Goal: Transaction & Acquisition: Purchase product/service

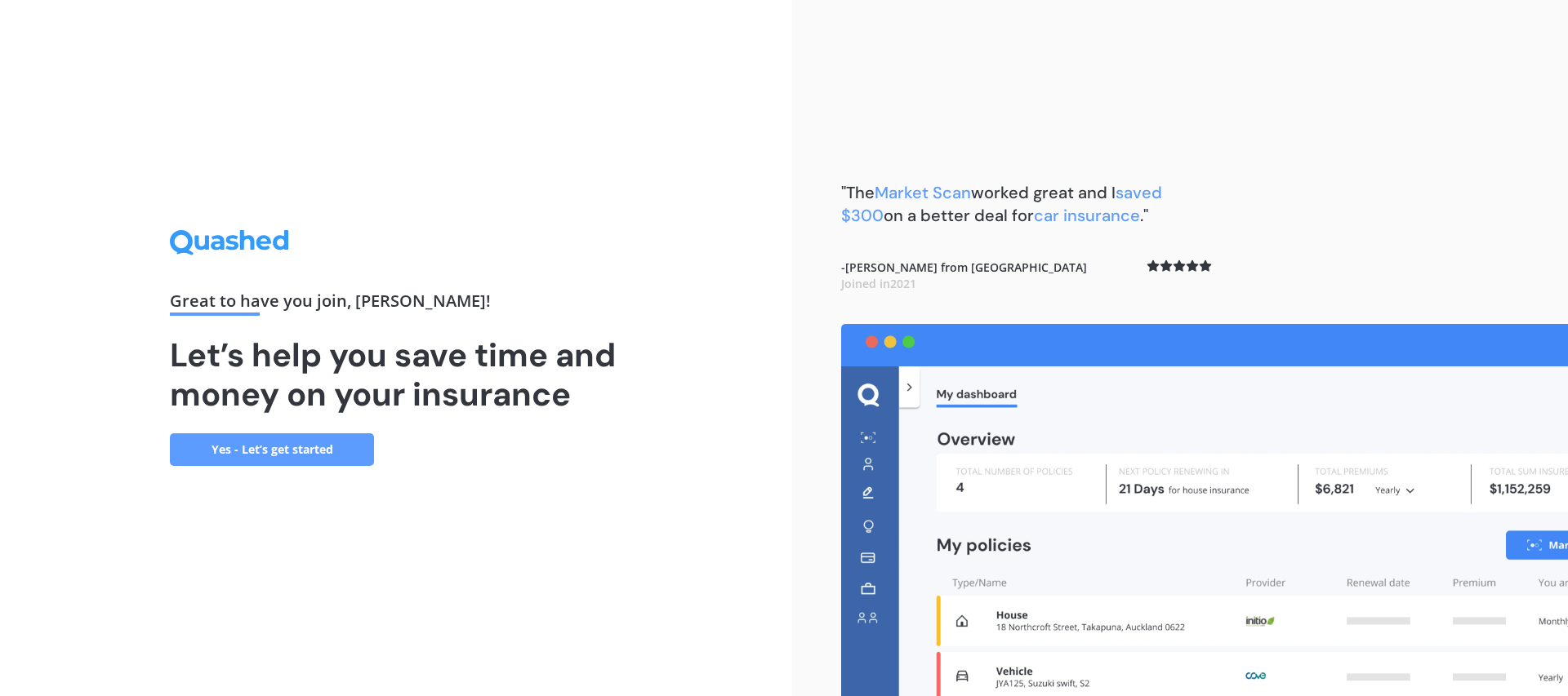
click at [346, 454] on link "Yes - Let’s get started" at bounding box center [272, 449] width 204 height 32
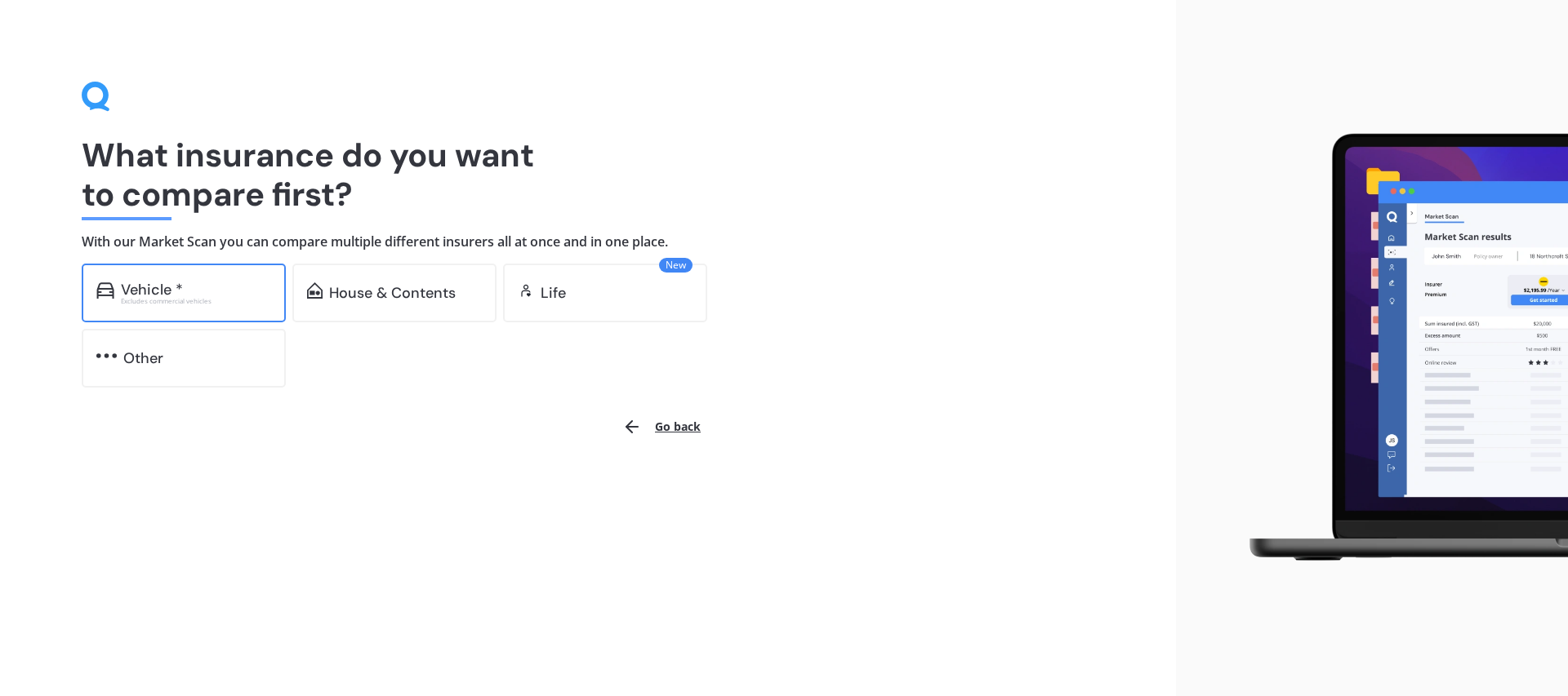
click at [172, 284] on div "Vehicle *" at bounding box center [152, 290] width 62 height 17
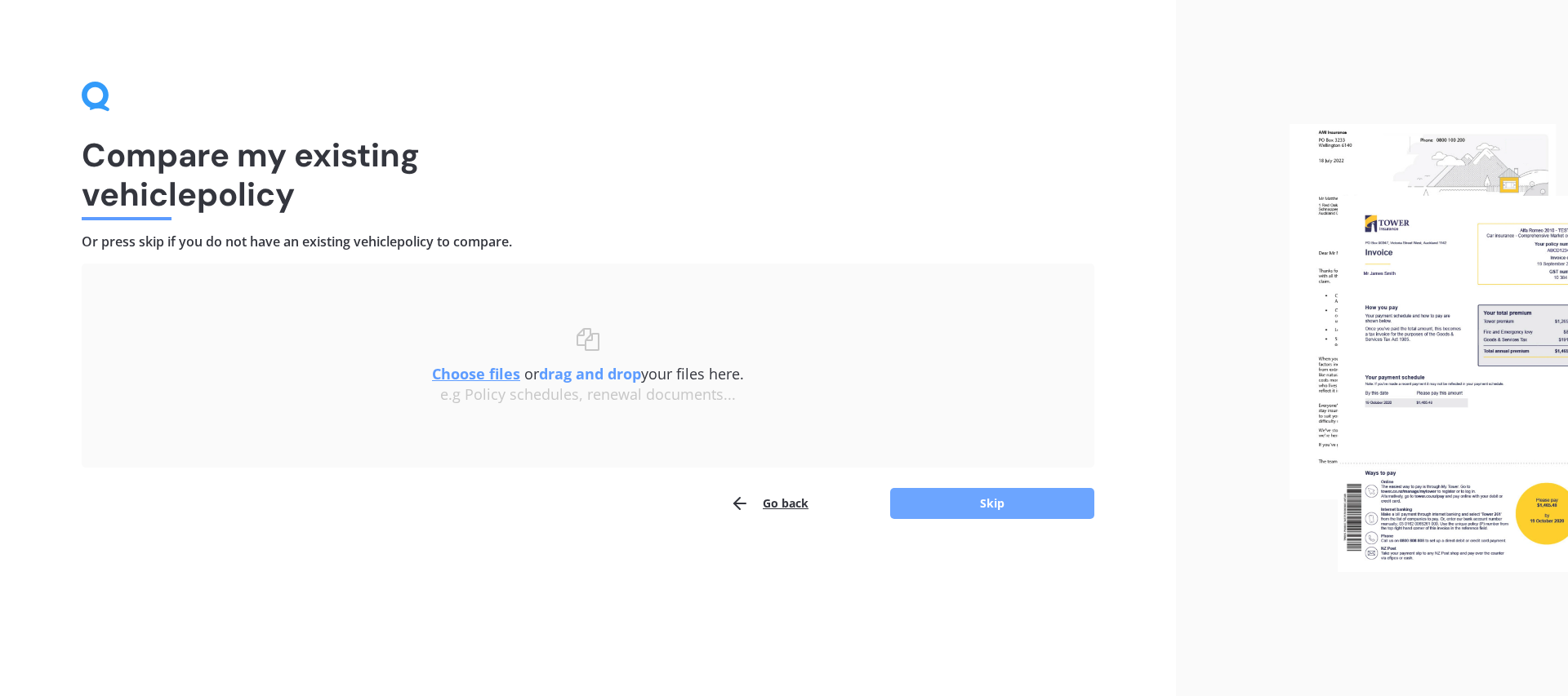
click at [942, 500] on button "Skip" at bounding box center [992, 503] width 204 height 31
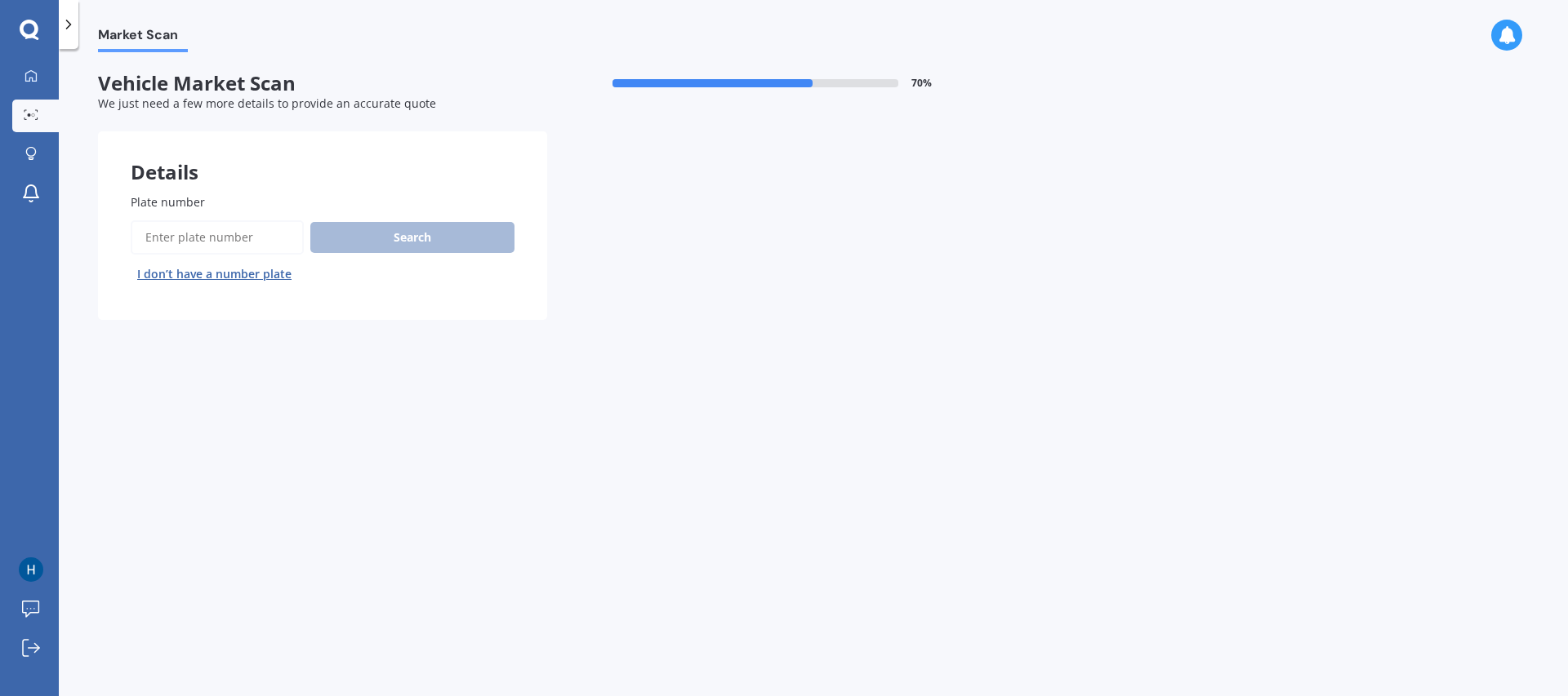
click at [270, 240] on input "Plate number" at bounding box center [217, 237] width 173 height 34
type input "jsc641"
click at [430, 226] on button "Search" at bounding box center [413, 237] width 204 height 31
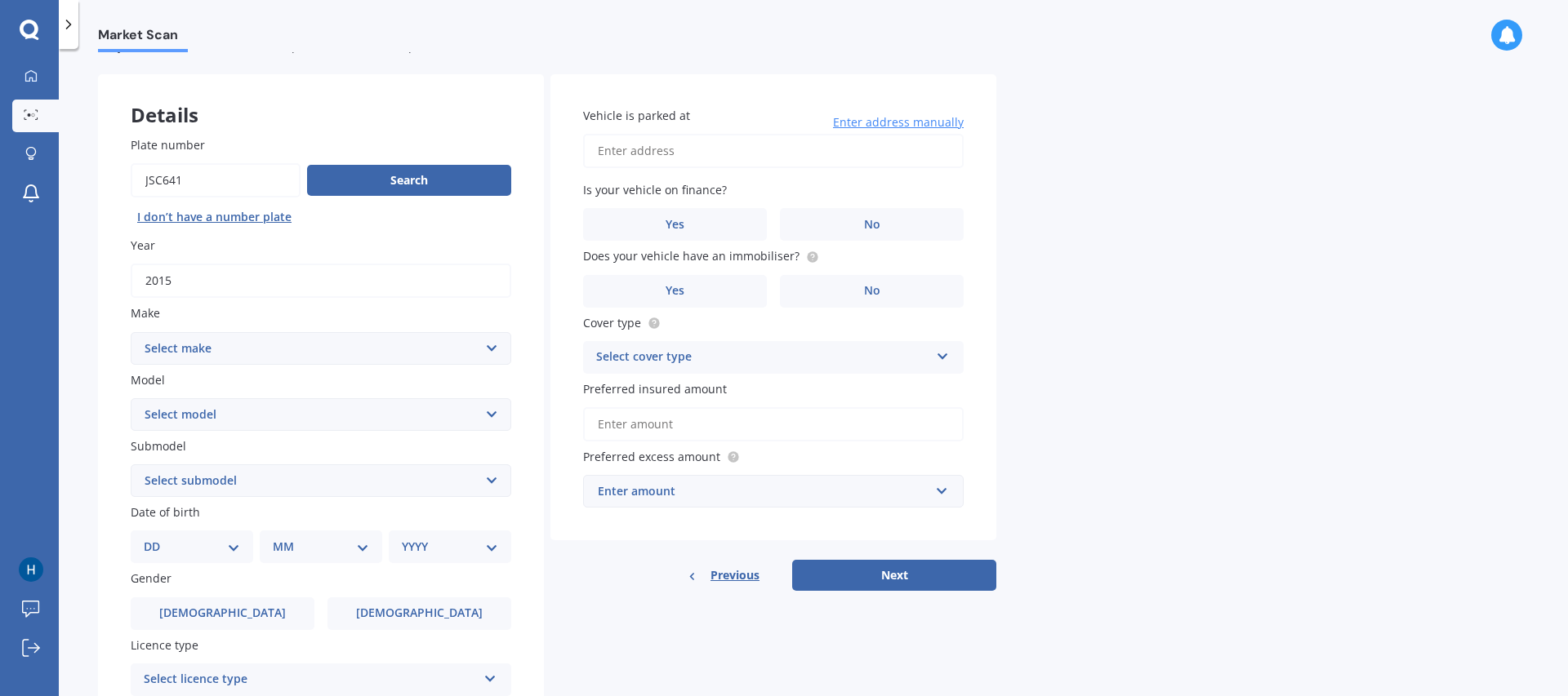
scroll to position [71, 0]
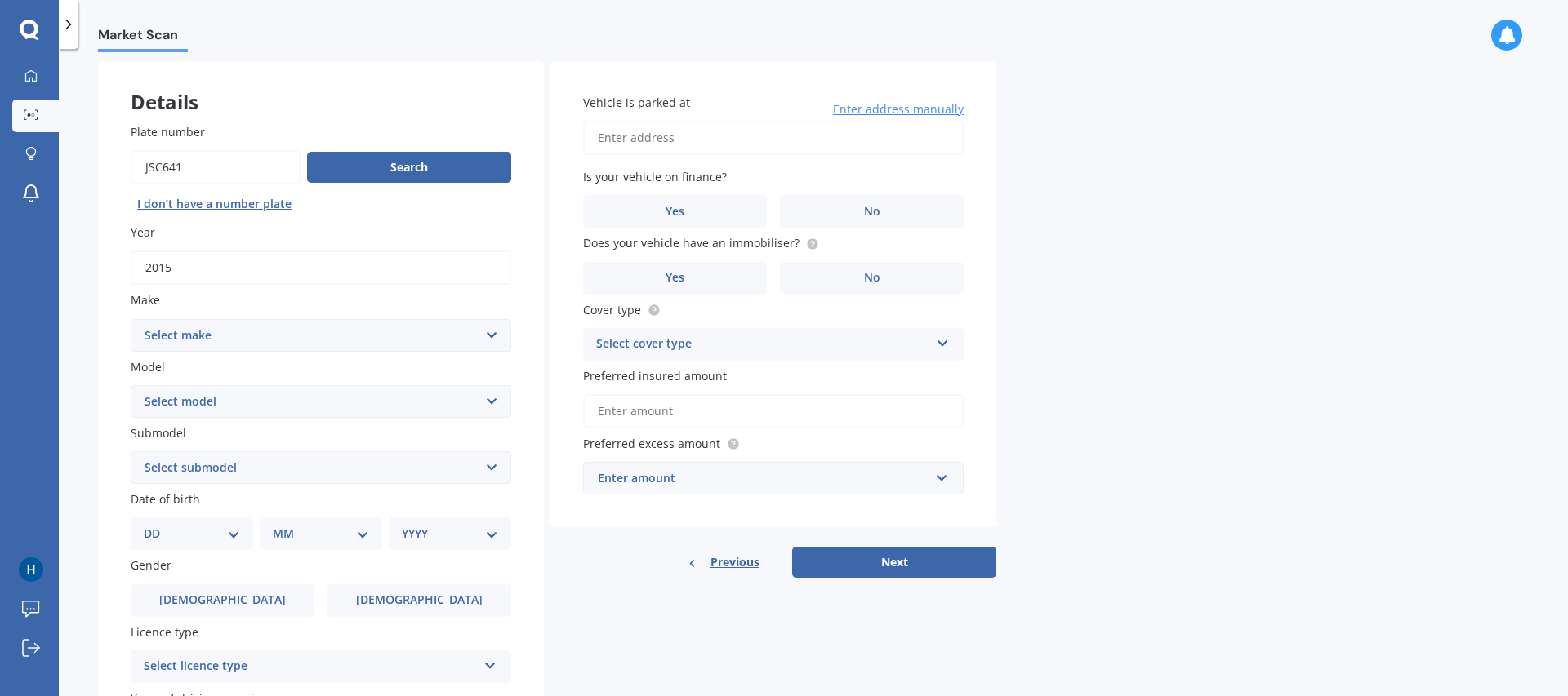
click at [491, 332] on select "Select make AC ALFA ROMEO ASTON [PERSON_NAME] AUDI AUSTIN BEDFORD Bentley BMW B…" at bounding box center [320, 335] width 380 height 32
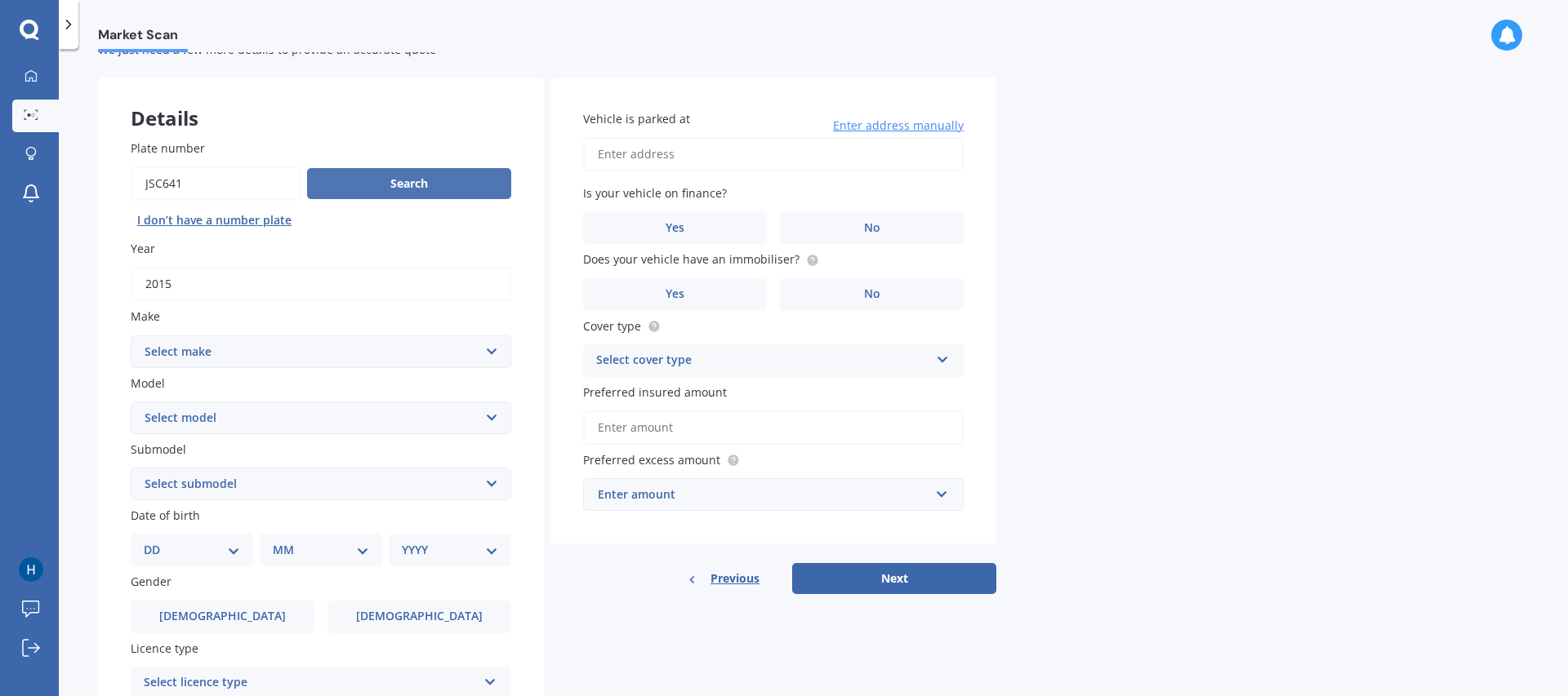
click at [340, 181] on button "Search" at bounding box center [409, 183] width 204 height 31
click at [488, 363] on select "Select make AC ALFA ROMEO ASTON [PERSON_NAME] AUDI AUSTIN BEDFORD Bentley BMW B…" at bounding box center [320, 351] width 380 height 32
select select "MERCEDES BENZ"
click at [324, 416] on select "Select model 190 200 220 230 240 250 260 280 300 320 350 380 400 420 450 500 55…" at bounding box center [320, 417] width 380 height 32
select select "200"
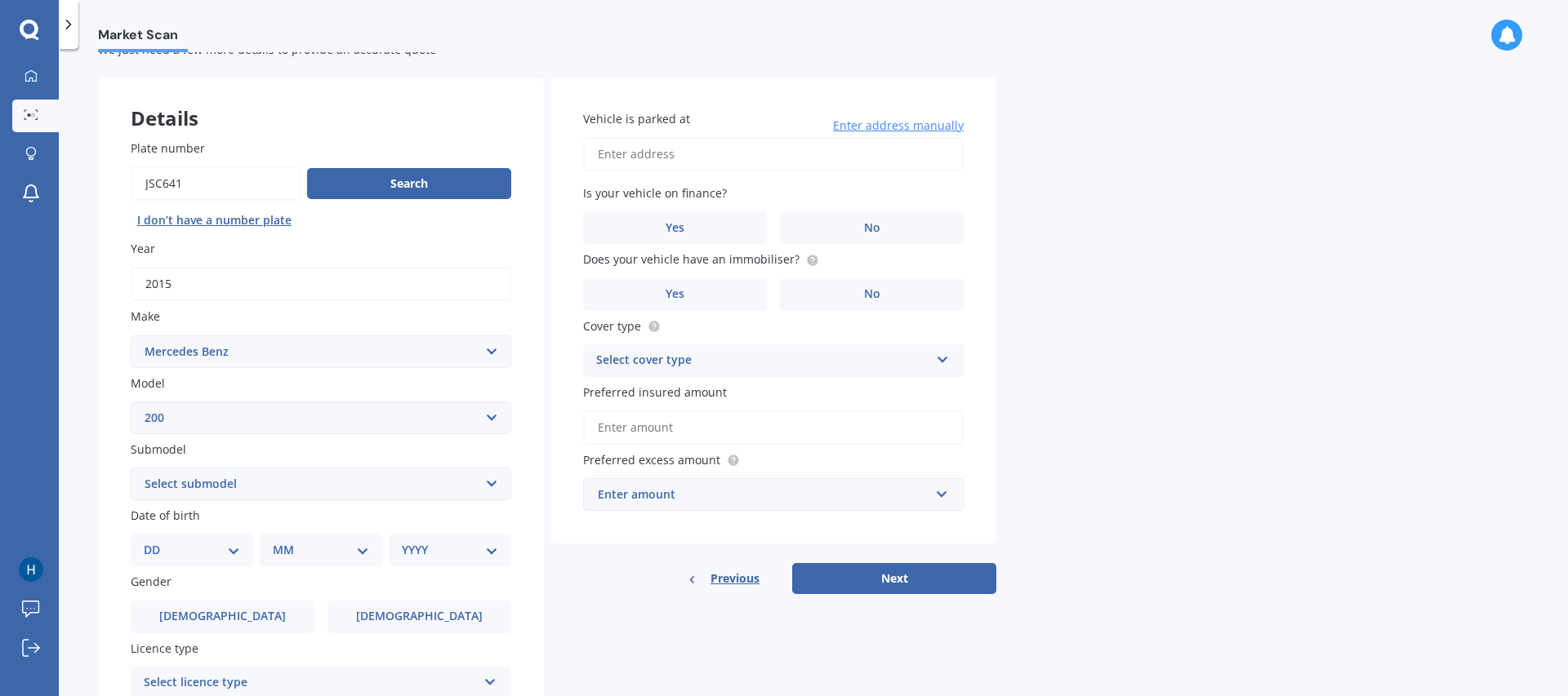
scroll to position [130, 0]
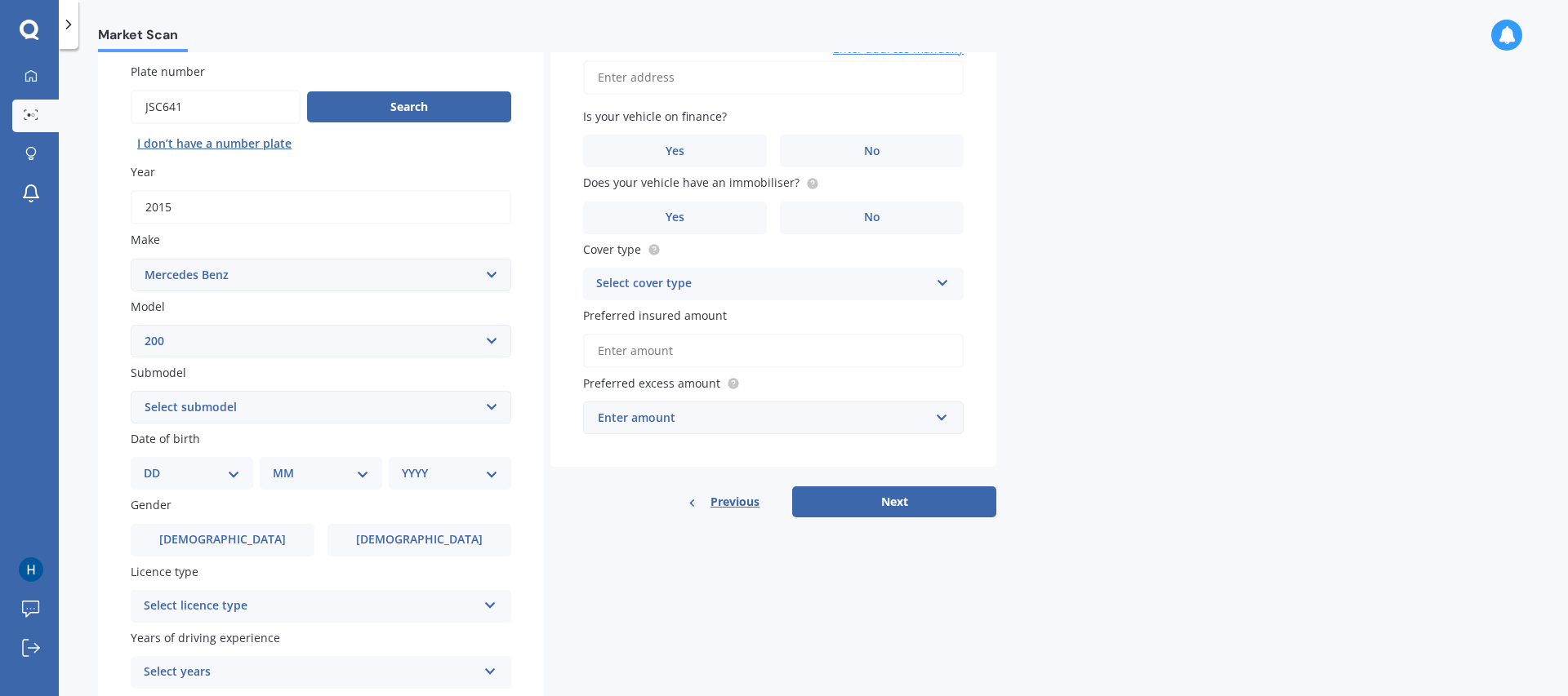
click at [325, 409] on select "Select submodel (All) D" at bounding box center [320, 406] width 380 height 32
select select "(ALL)"
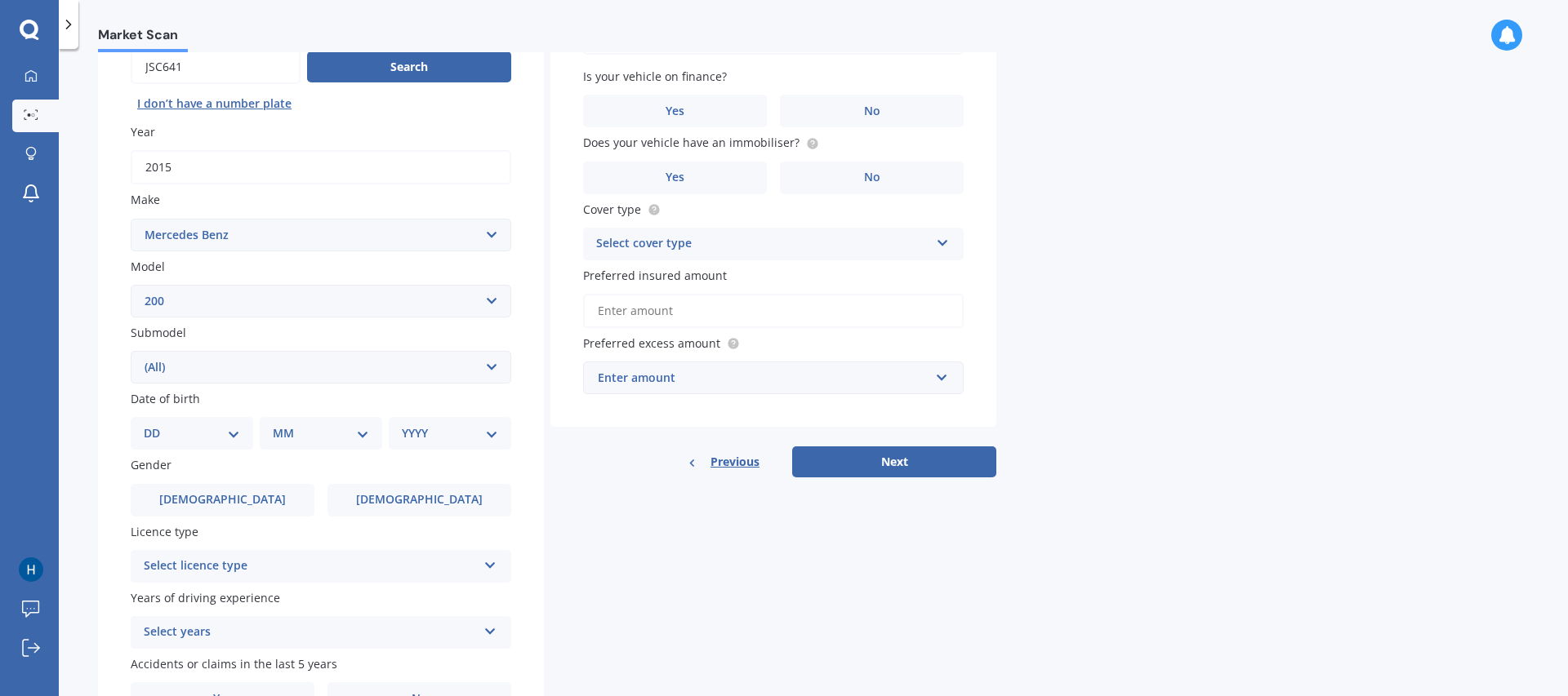
click at [493, 237] on select "Select make AC ALFA ROMEO ASTON [PERSON_NAME] AUDI AUSTIN BEDFORD Bentley BMW B…" at bounding box center [320, 235] width 380 height 32
select select "MERCEDES AMG"
select select
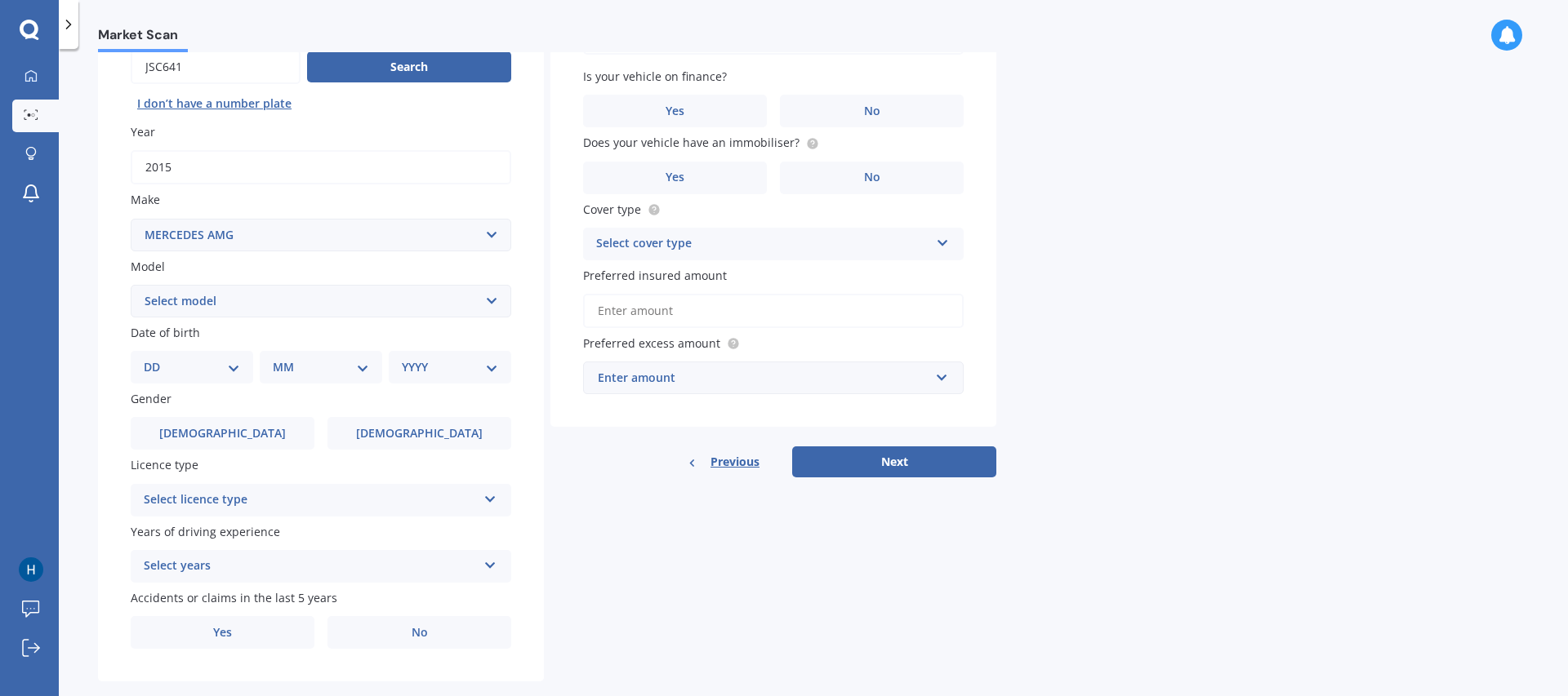
click at [482, 295] on select "Select model C C63" at bounding box center [320, 300] width 380 height 32
click at [497, 241] on select "Select make AC ALFA ROMEO ASTON [PERSON_NAME] AUDI AUSTIN BEDFORD Bentley BMW B…" at bounding box center [320, 235] width 380 height 32
select select "MERCEDES BENZ"
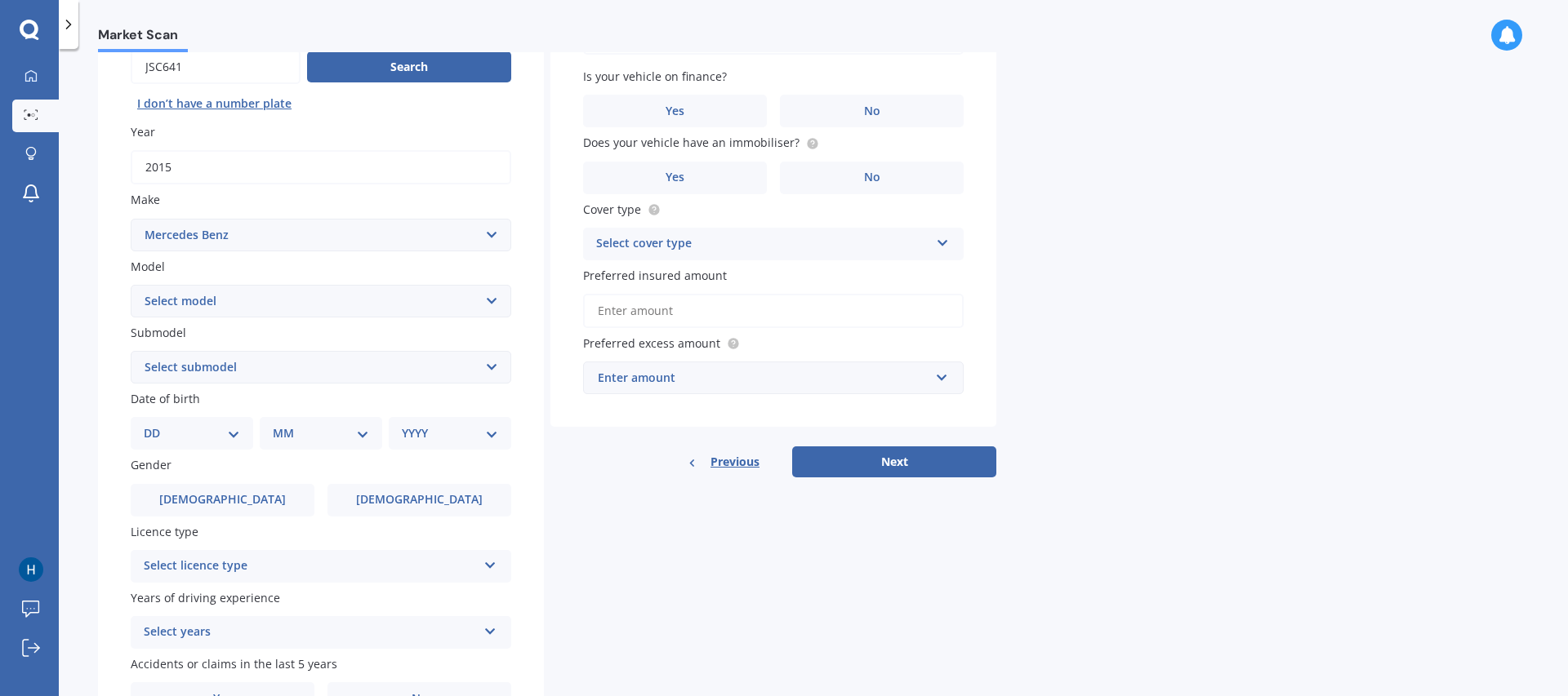
click at [496, 296] on select "Select model C C63" at bounding box center [320, 300] width 380 height 32
select select "GLA"
click at [487, 363] on select "Select submodel 180 200 250 45 AMG" at bounding box center [320, 367] width 380 height 32
select select "200"
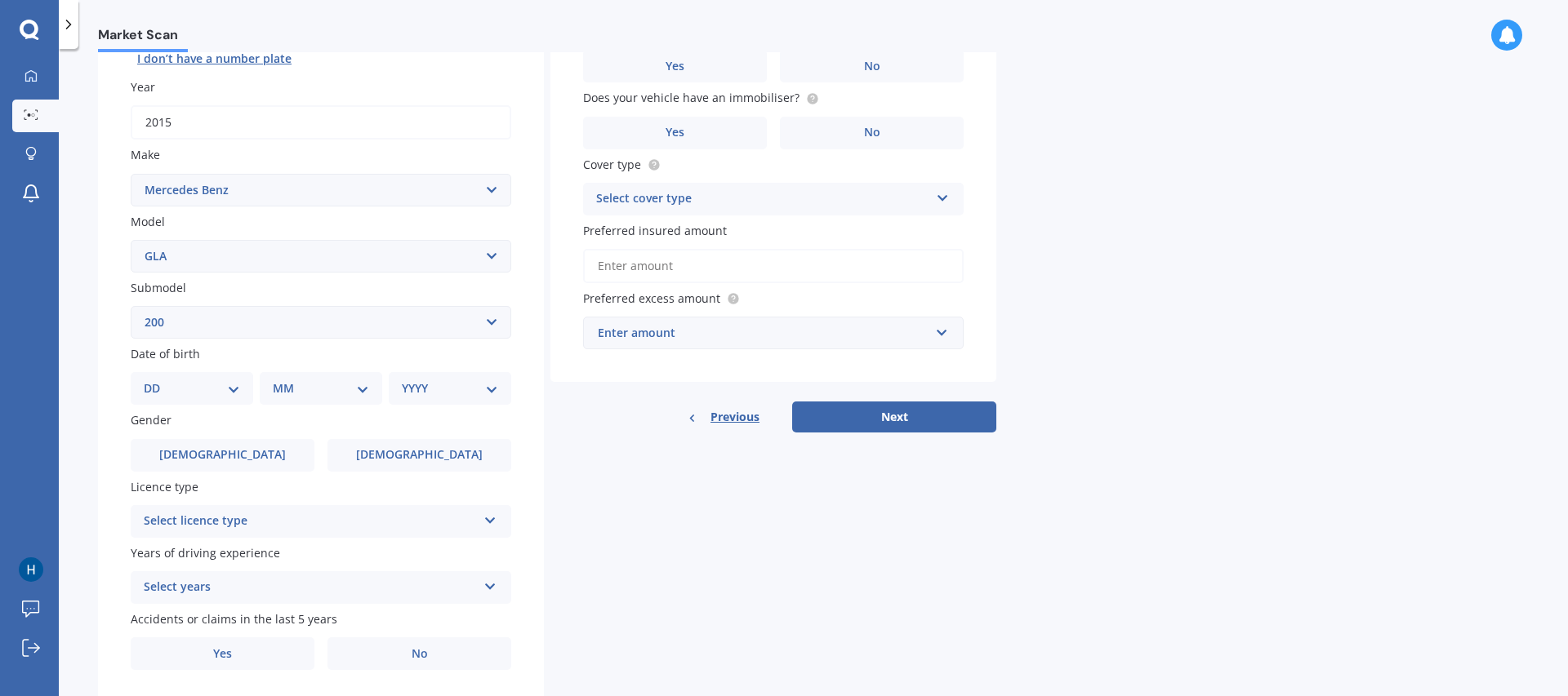
scroll to position [226, 0]
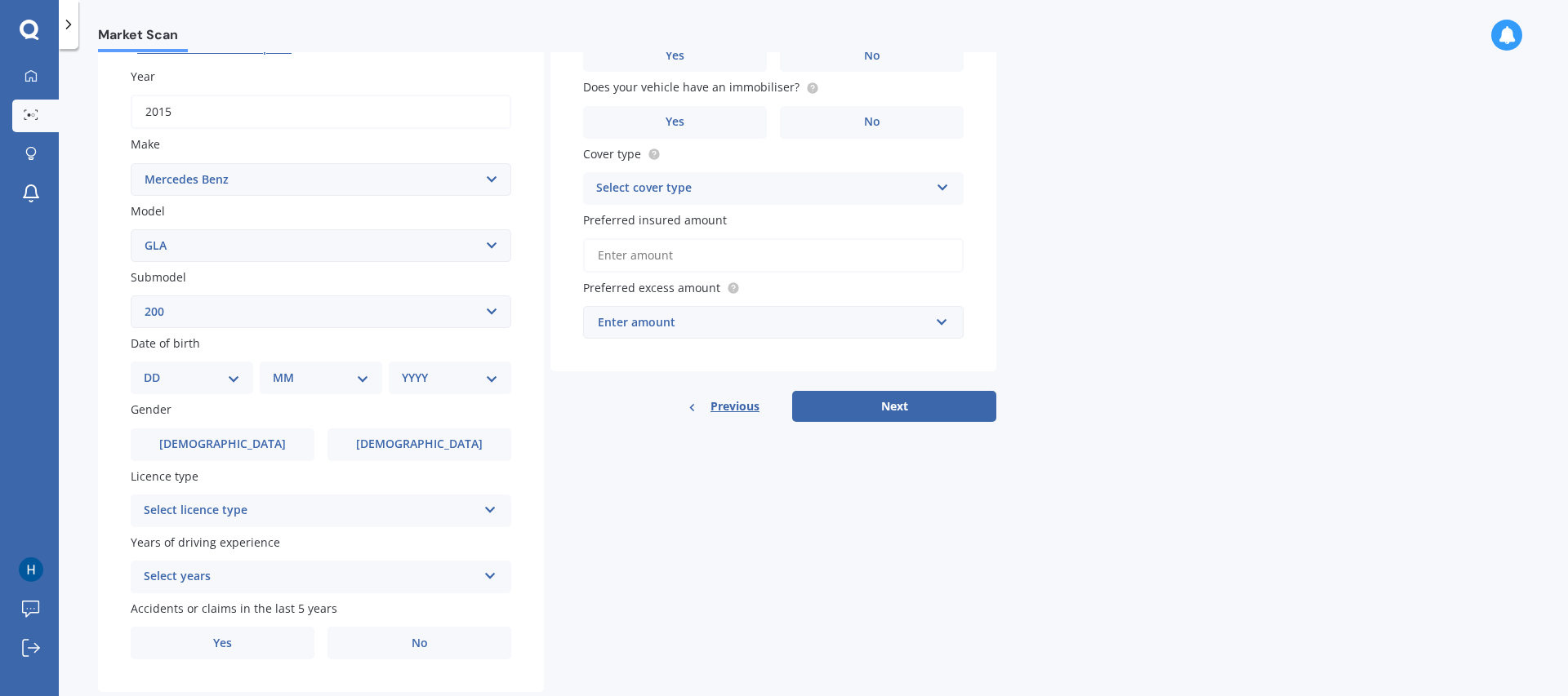
click at [234, 377] on select "DD 01 02 03 04 05 06 07 08 09 10 11 12 13 14 15 16 17 18 19 20 21 22 23 24 25 2…" at bounding box center [192, 378] width 96 height 18
select select "17"
click at [349, 380] on select "MM 01 02 03 04 05 06 07 08 09 10 11 12" at bounding box center [324, 378] width 90 height 18
select select "06"
click at [476, 373] on select "YYYY 2025 2024 2023 2022 2021 2020 2019 2018 2017 2016 2015 2014 2013 2012 2011…" at bounding box center [447, 378] width 90 height 18
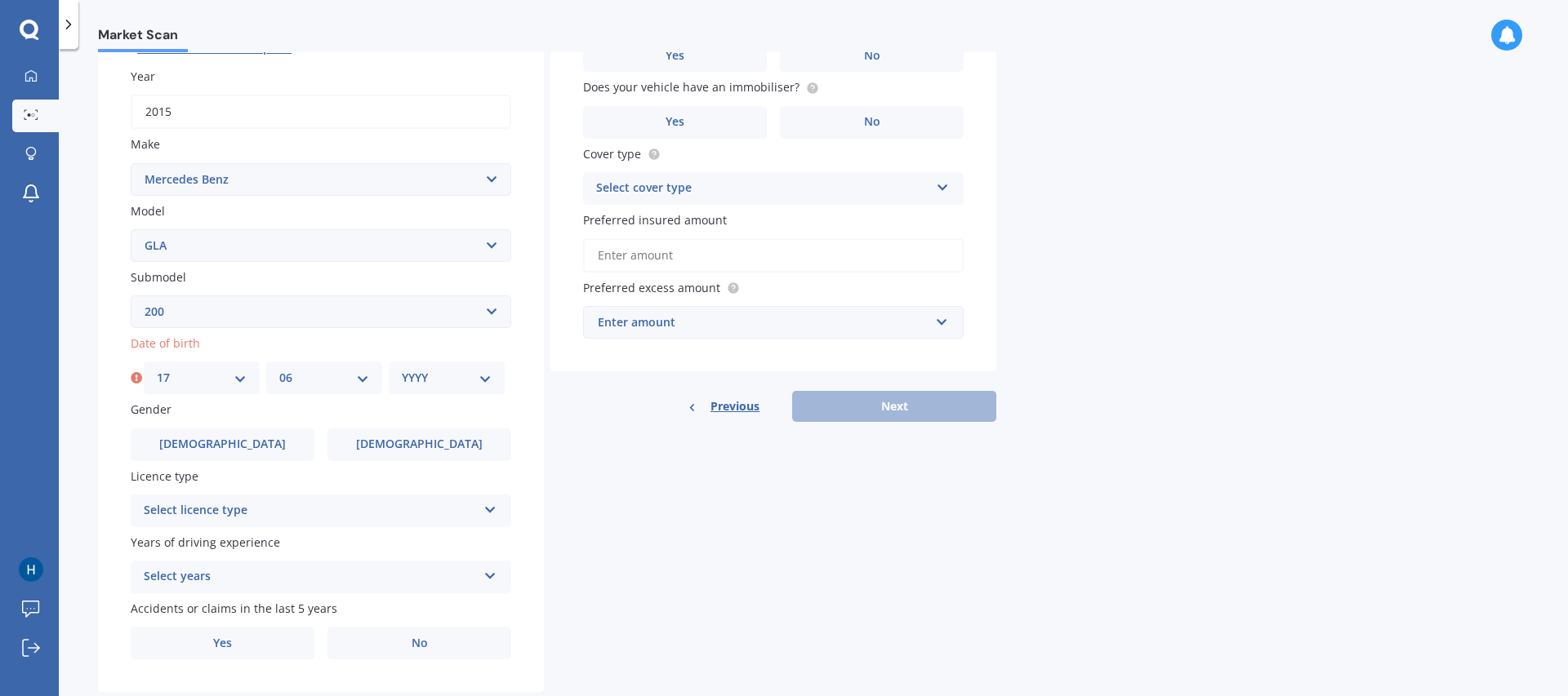
select select "1984"
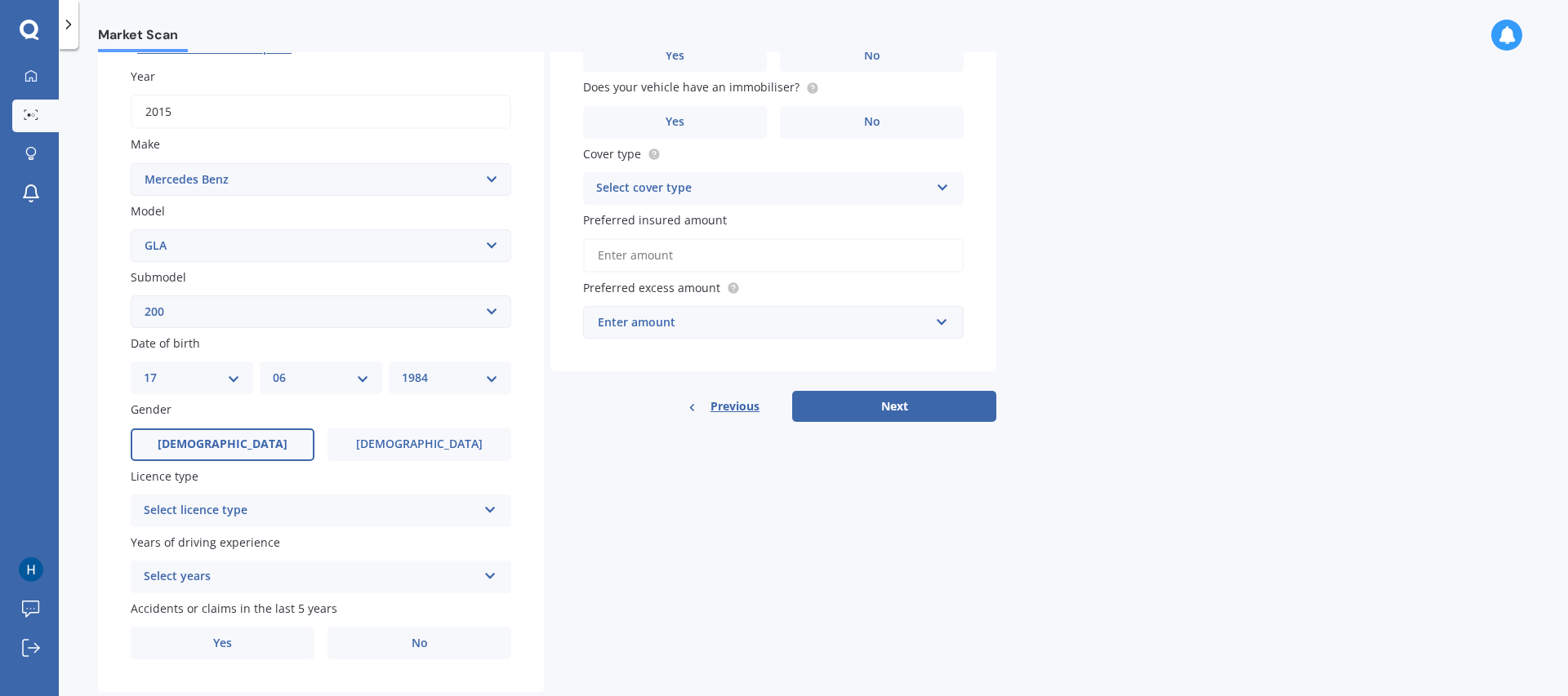
click at [247, 442] on label "[DEMOGRAPHIC_DATA]" at bounding box center [222, 444] width 183 height 32
click at [0, 0] on input "[DEMOGRAPHIC_DATA]" at bounding box center [0, 0] width 0 height 0
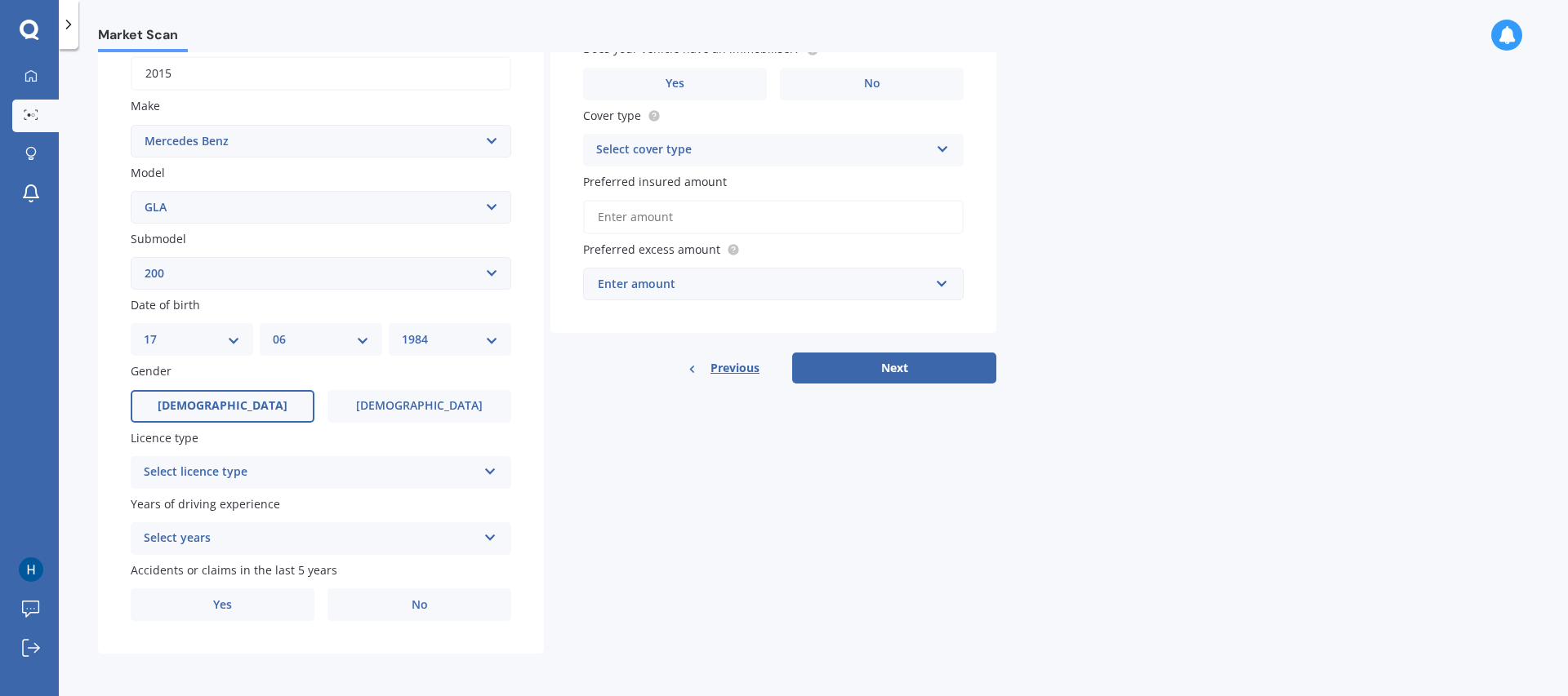
click at [489, 470] on icon at bounding box center [490, 469] width 14 height 12
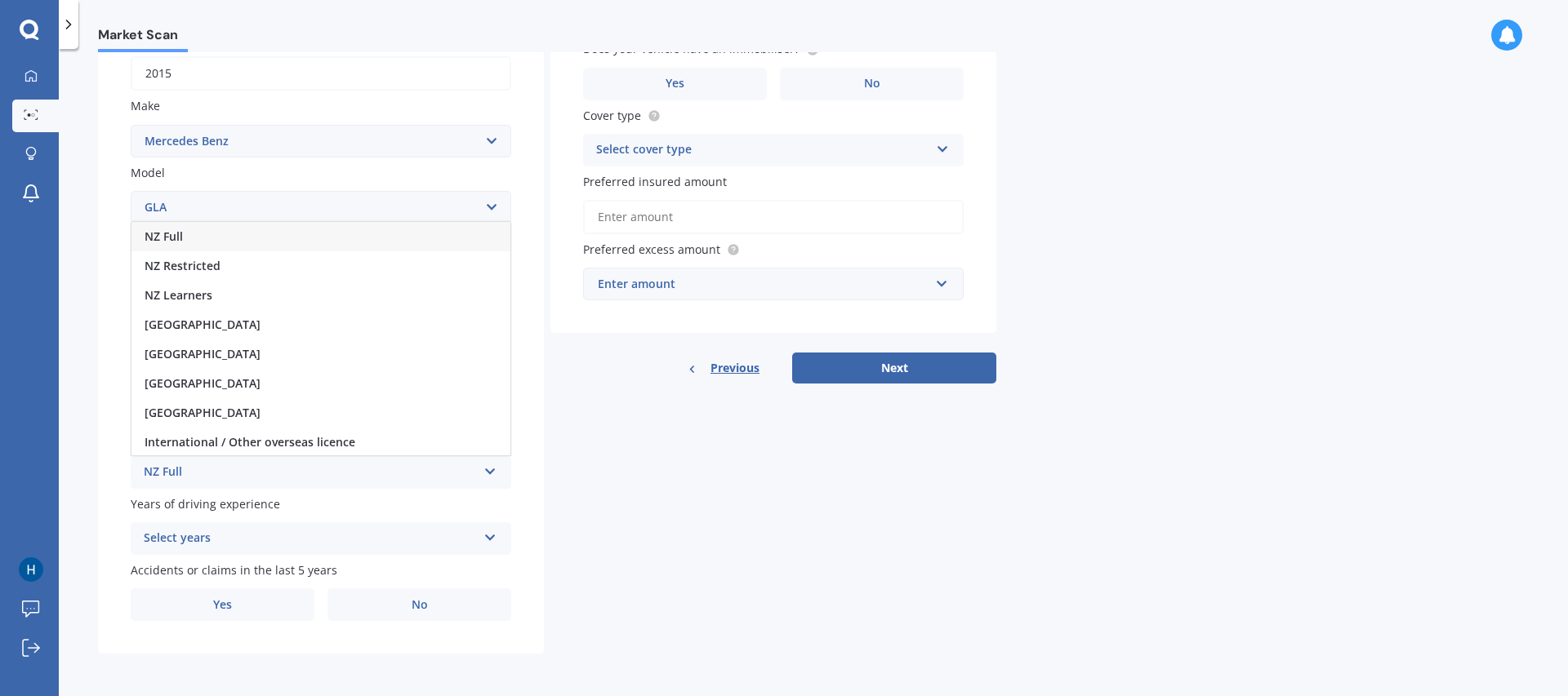
click at [201, 240] on div "NZ Full" at bounding box center [320, 236] width 379 height 29
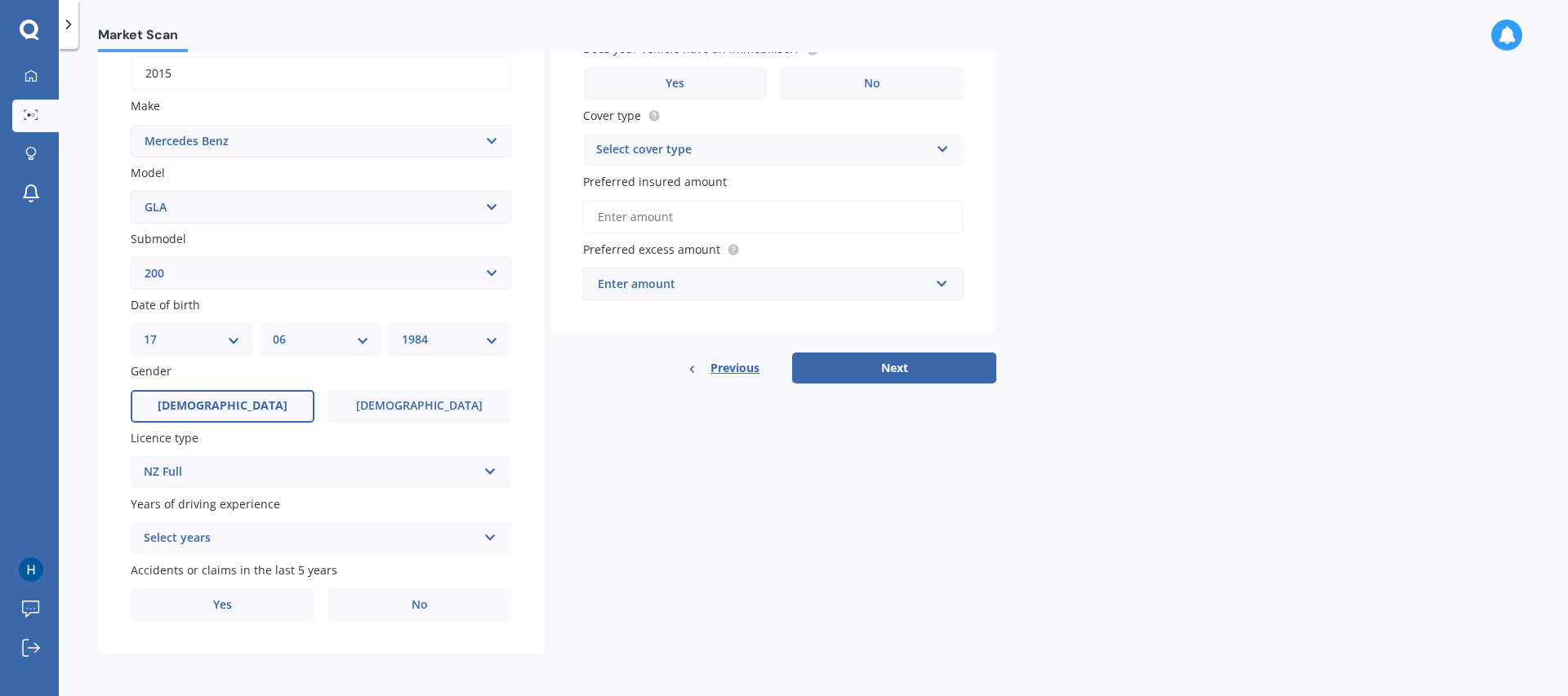
click at [481, 535] on div "Select years 5 or more years 4 years 3 years 2 years 1 year" at bounding box center [320, 538] width 380 height 32
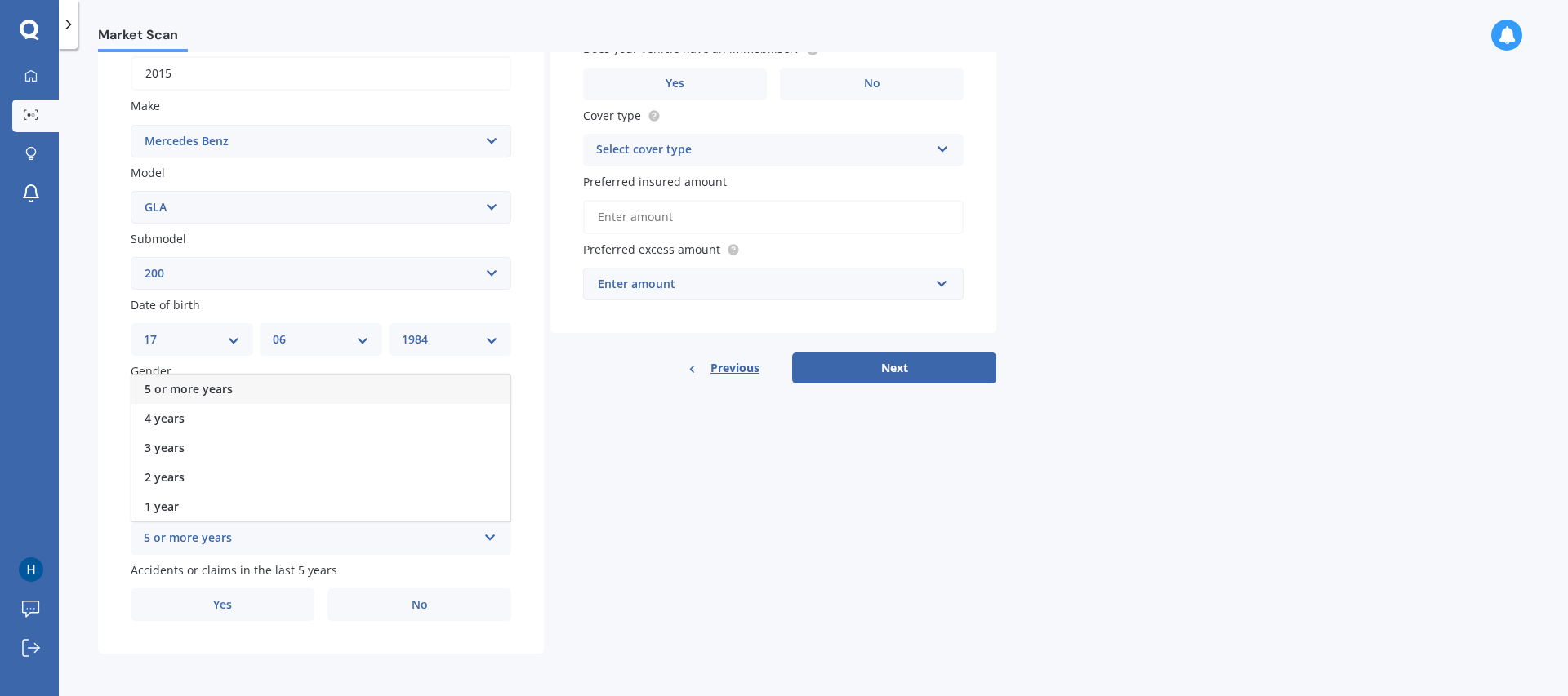
click at [200, 397] on div "5 or more years" at bounding box center [320, 388] width 379 height 29
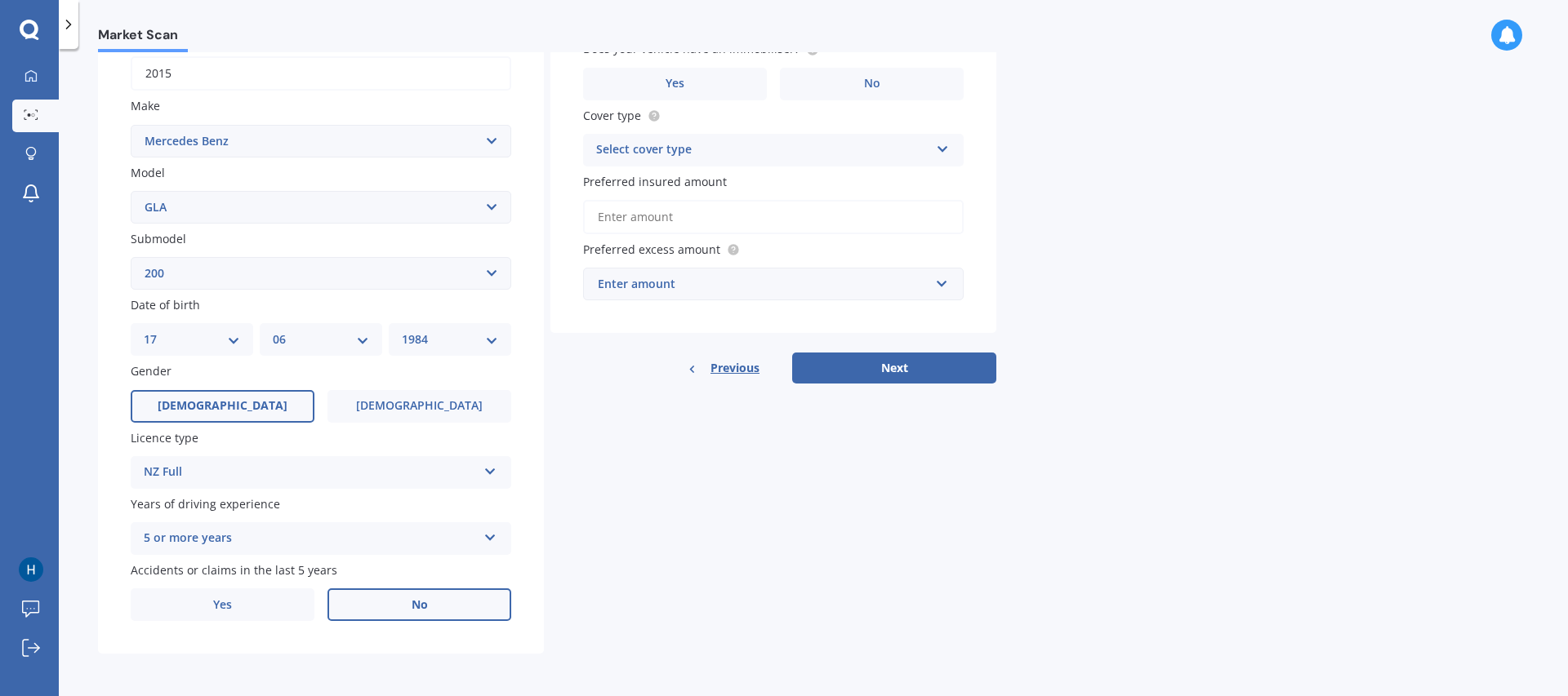
click at [462, 600] on label "No" at bounding box center [418, 604] width 183 height 32
click at [0, 0] on input "No" at bounding box center [0, 0] width 0 height 0
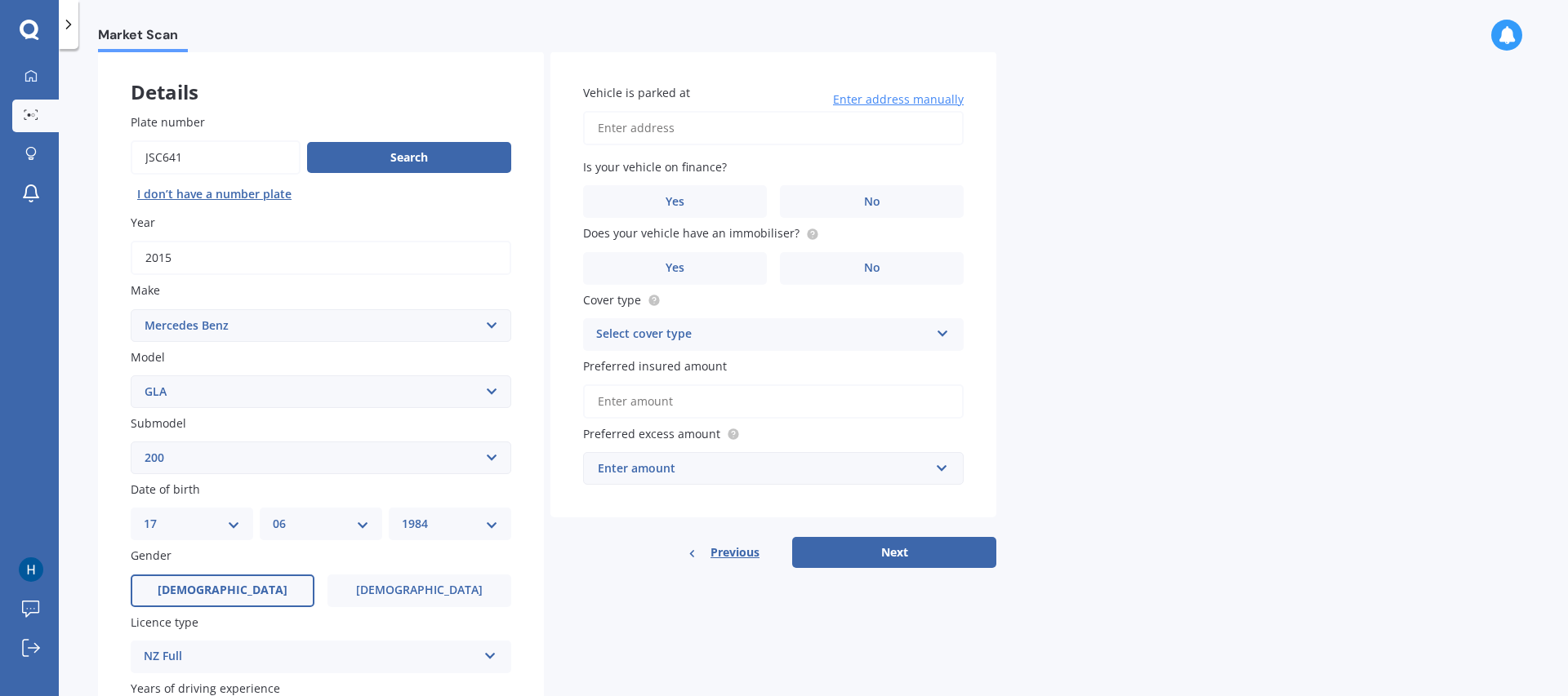
scroll to position [29, 0]
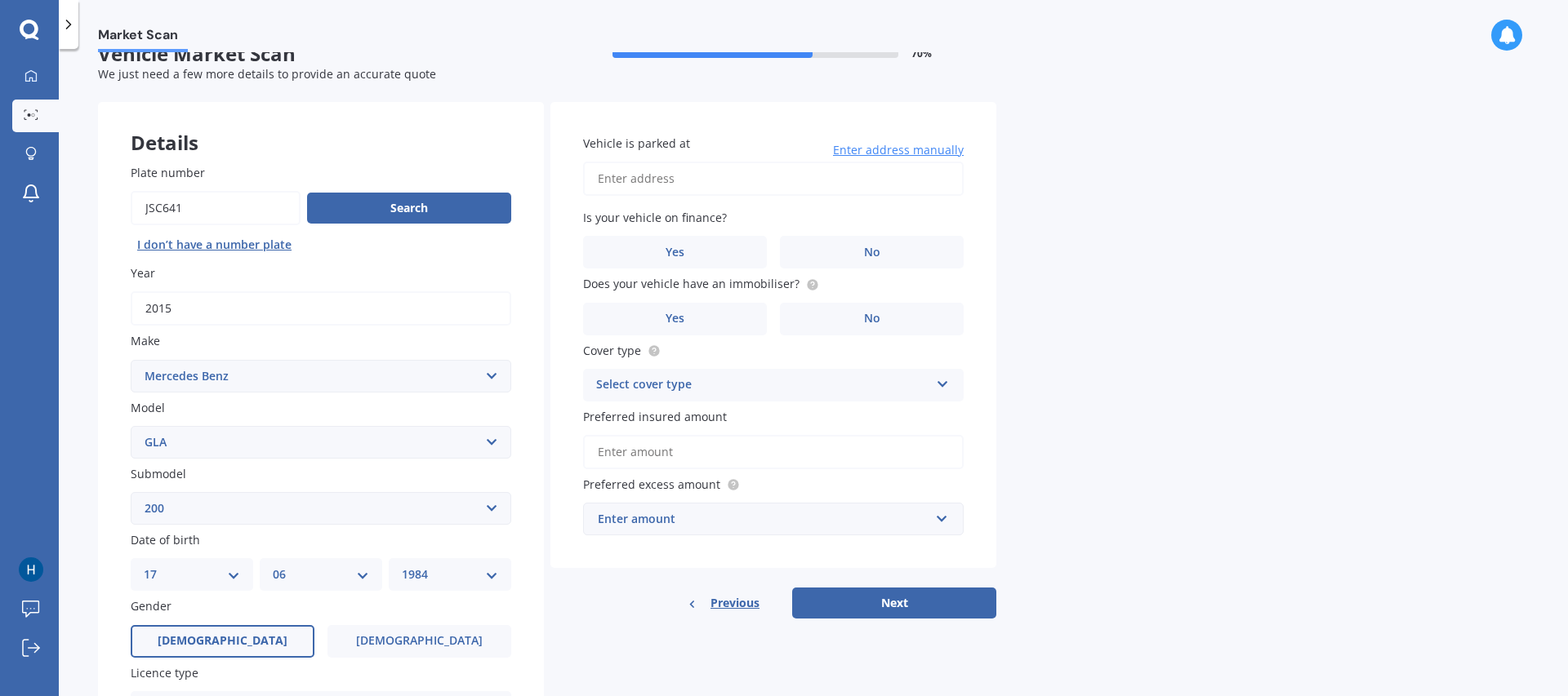
click at [711, 174] on input "Vehicle is parked at" at bounding box center [773, 178] width 380 height 34
click at [821, 182] on input "[STREET_ADDRESS]" at bounding box center [773, 178] width 380 height 34
type input "[STREET_ADDRESS][PERSON_NAME]"
click at [691, 251] on label "Yes" at bounding box center [674, 251] width 183 height 32
click at [0, 0] on input "Yes" at bounding box center [0, 0] width 0 height 0
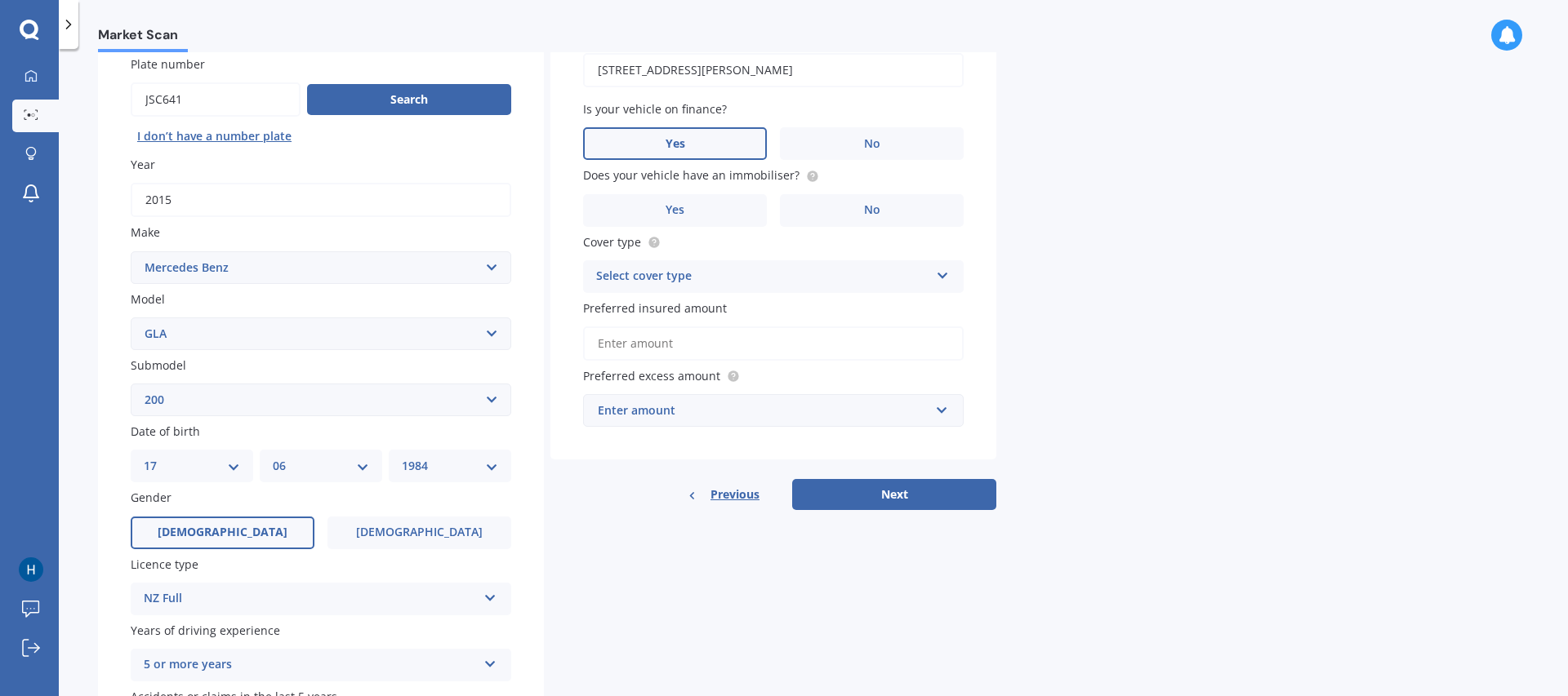
scroll to position [158, 0]
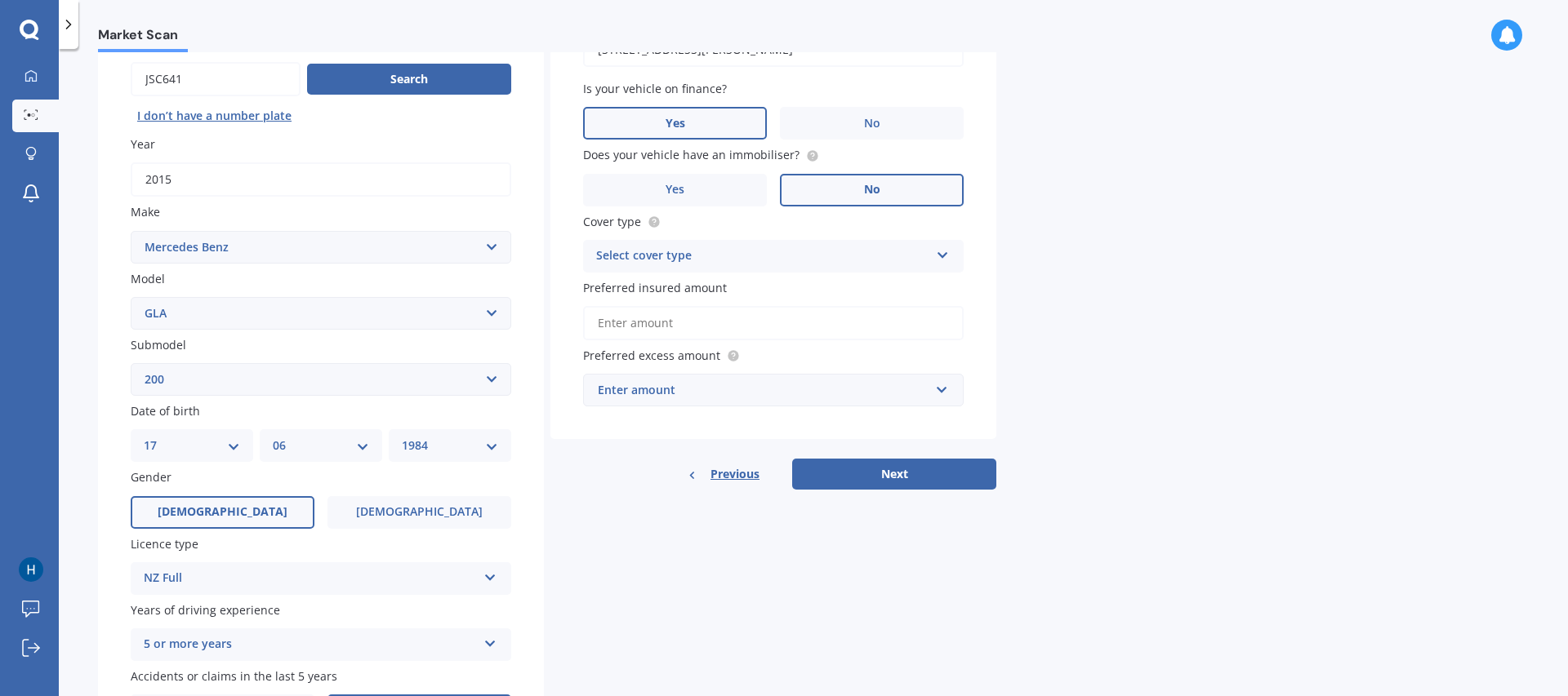
click at [822, 174] on label "No" at bounding box center [871, 190] width 183 height 32
click at [0, 0] on input "No" at bounding box center [0, 0] width 0 height 0
click at [947, 256] on icon at bounding box center [942, 252] width 14 height 12
click at [677, 287] on span "Comprehensive" at bounding box center [640, 287] width 86 height 16
click at [795, 324] on input "Preferred insured amount" at bounding box center [773, 323] width 380 height 34
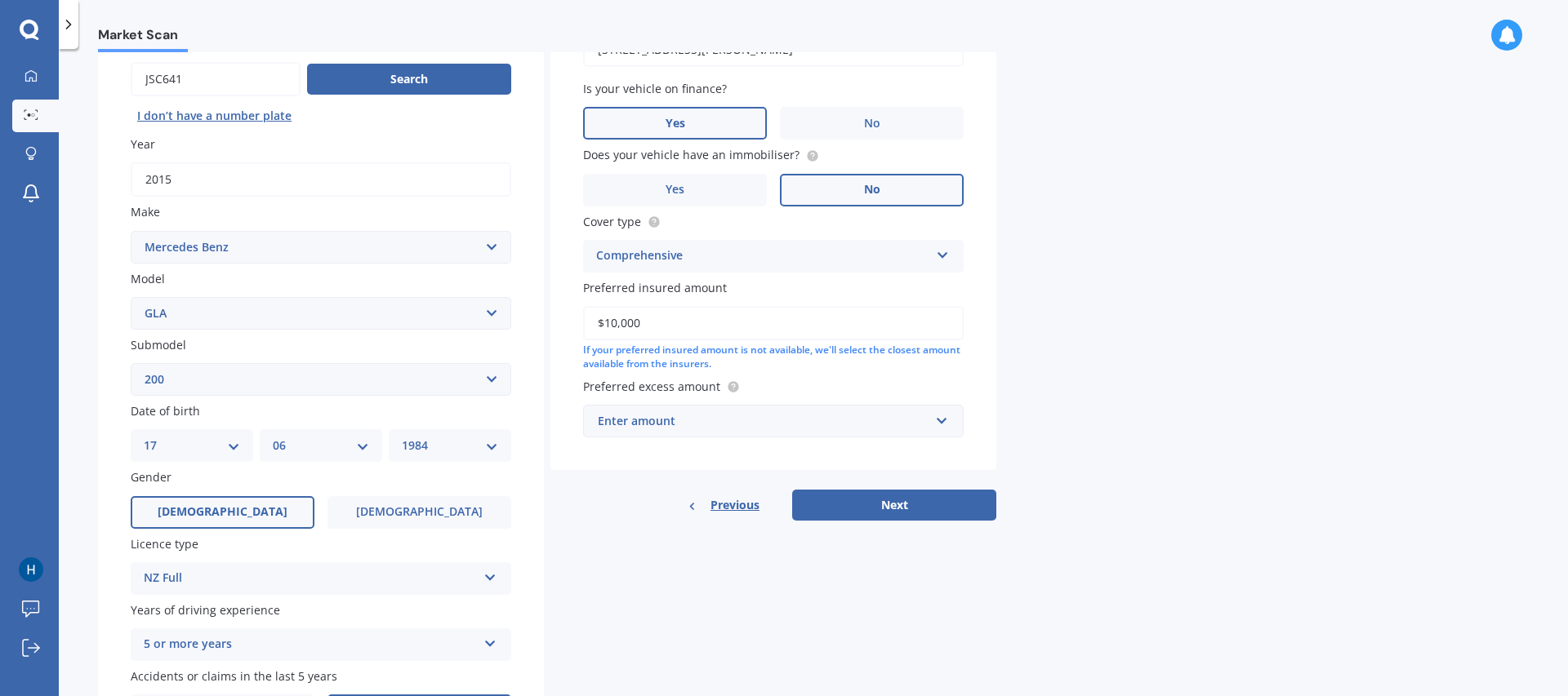
type input "$10,000"
click at [947, 423] on input "text" at bounding box center [767, 421] width 366 height 31
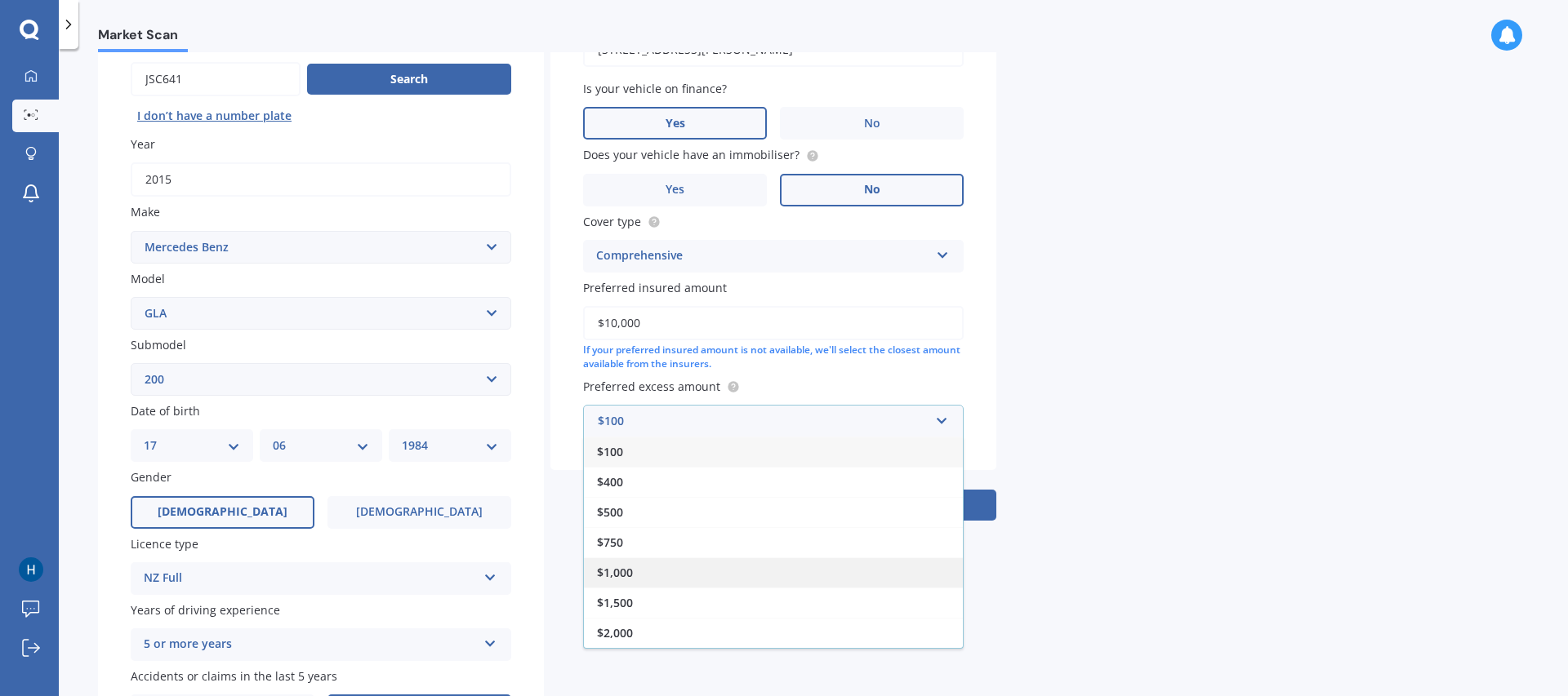
click at [657, 576] on div "$1,000" at bounding box center [773, 572] width 379 height 30
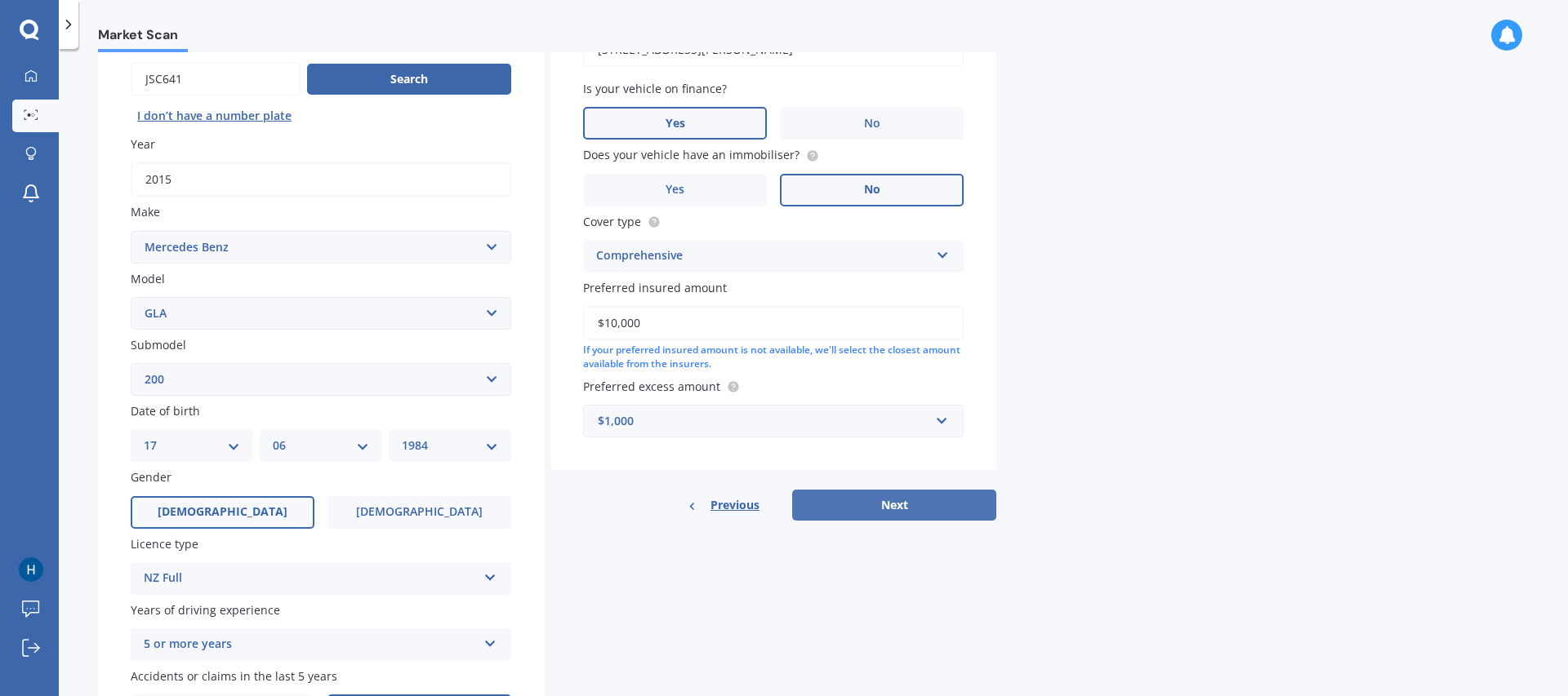
click at [942, 504] on button "Next" at bounding box center [894, 504] width 204 height 31
select select "17"
select select "06"
select select "1984"
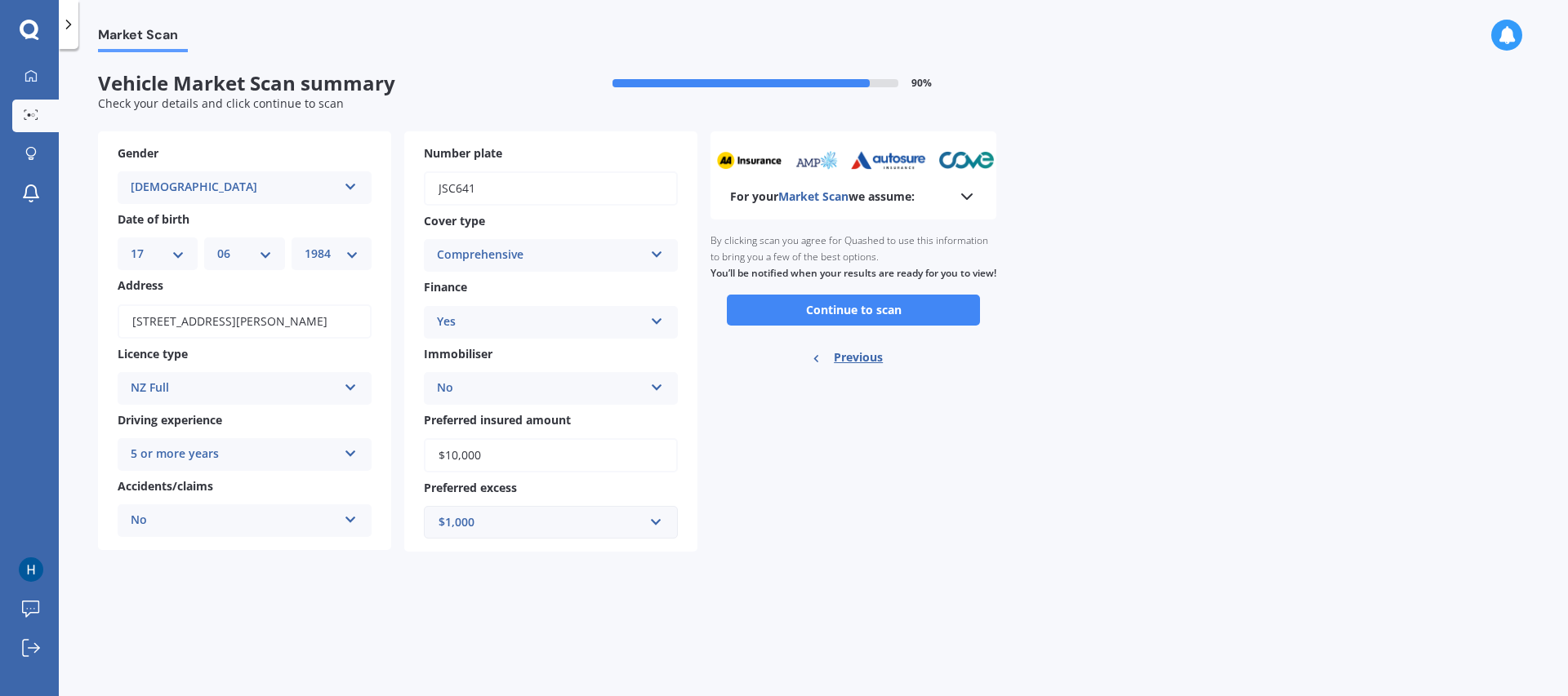
scroll to position [0, 0]
click at [834, 325] on button "Continue to scan" at bounding box center [852, 309] width 253 height 31
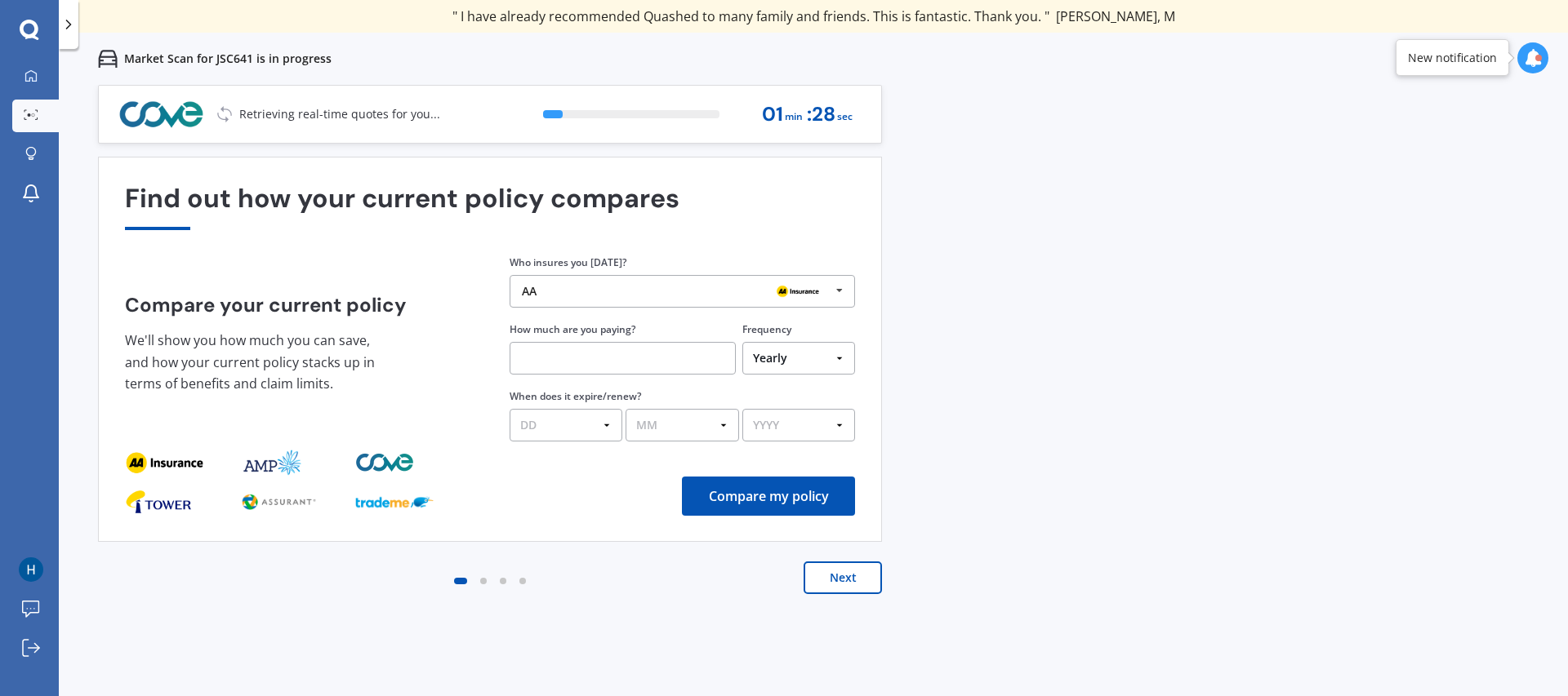
click at [850, 578] on button "Next" at bounding box center [843, 577] width 78 height 32
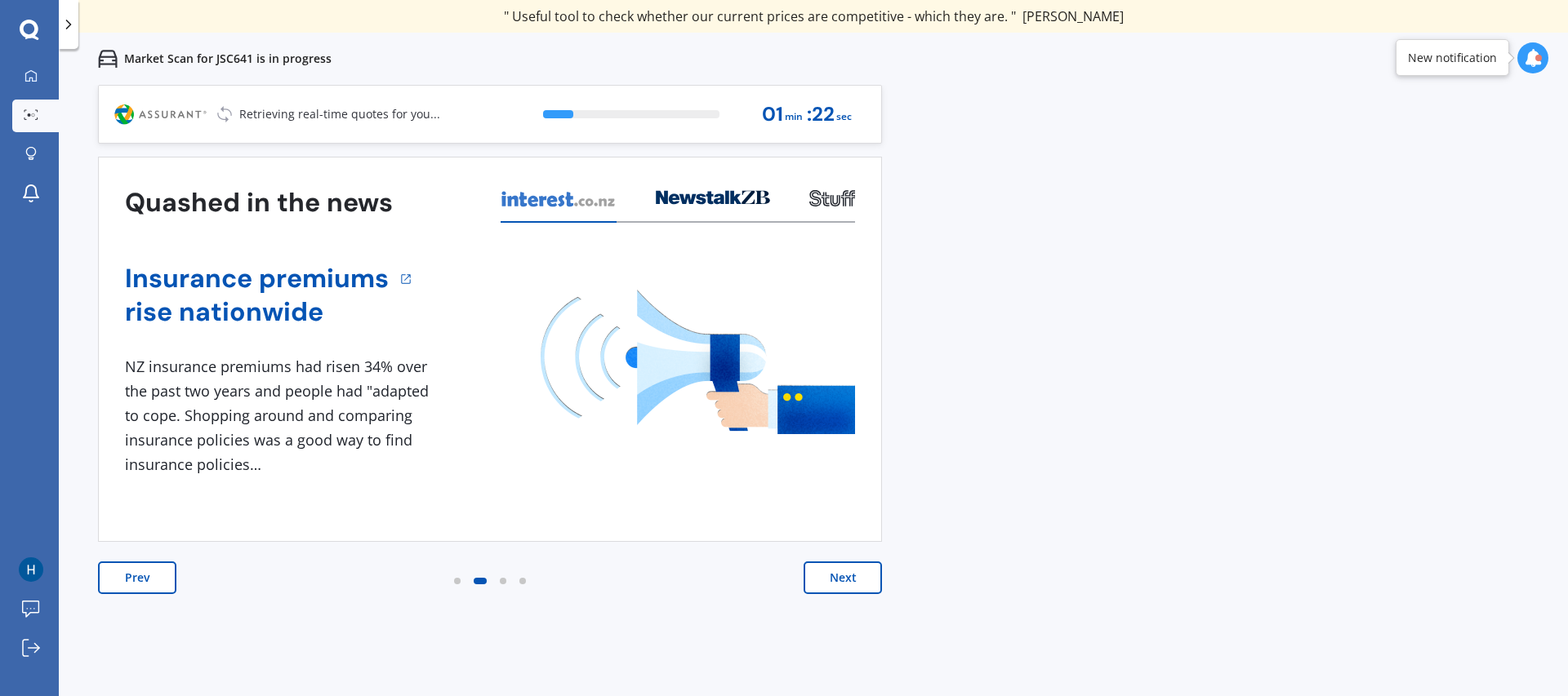
click at [850, 583] on button "Next" at bounding box center [843, 577] width 78 height 32
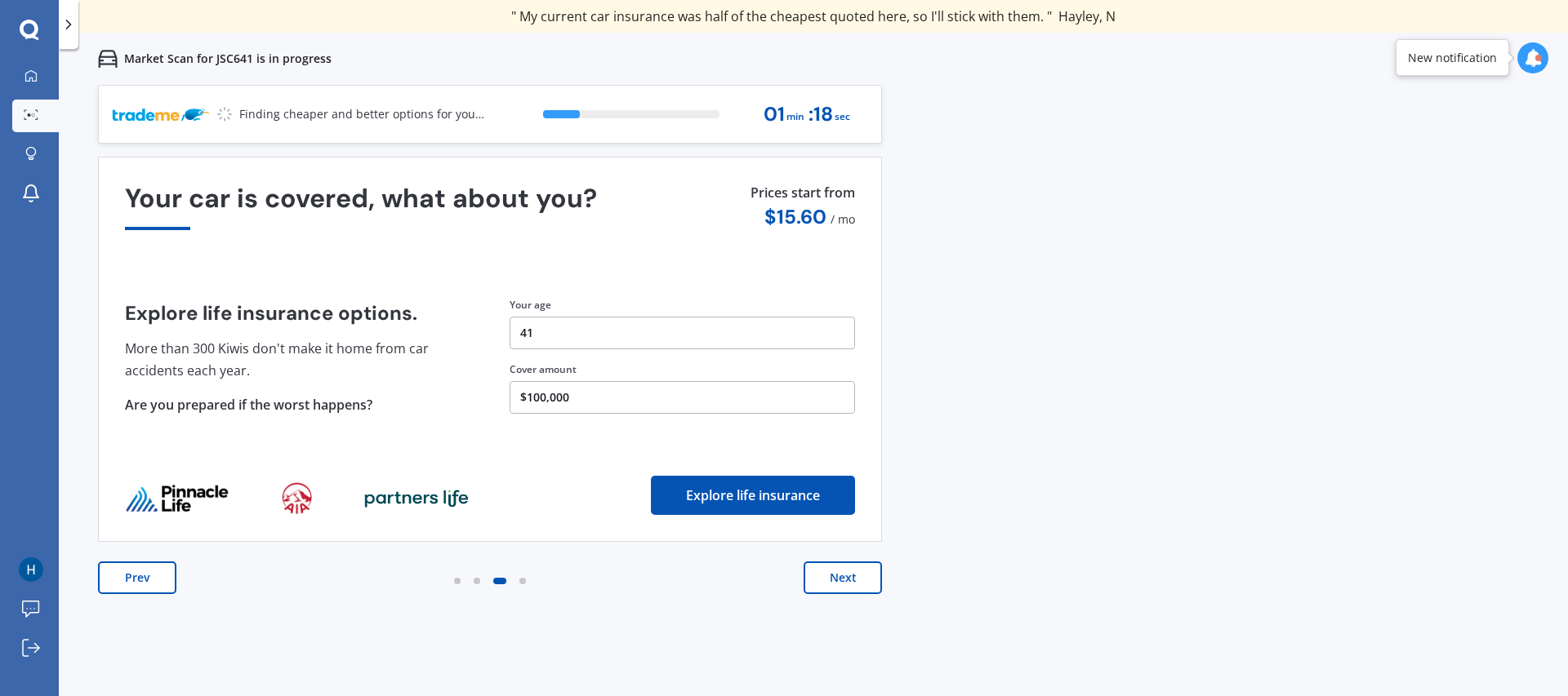
click at [850, 583] on button "Next" at bounding box center [843, 577] width 78 height 32
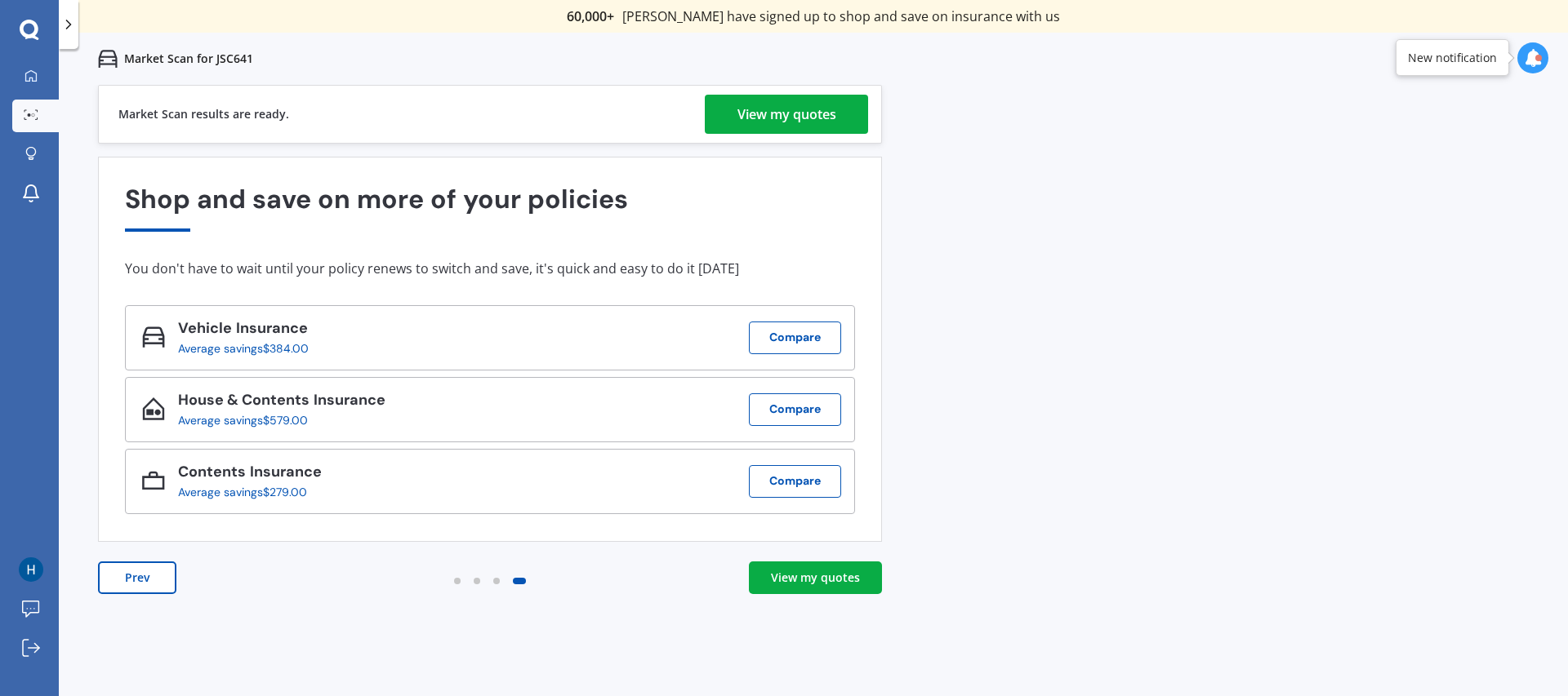
click at [796, 114] on div "View my quotes" at bounding box center [786, 114] width 99 height 39
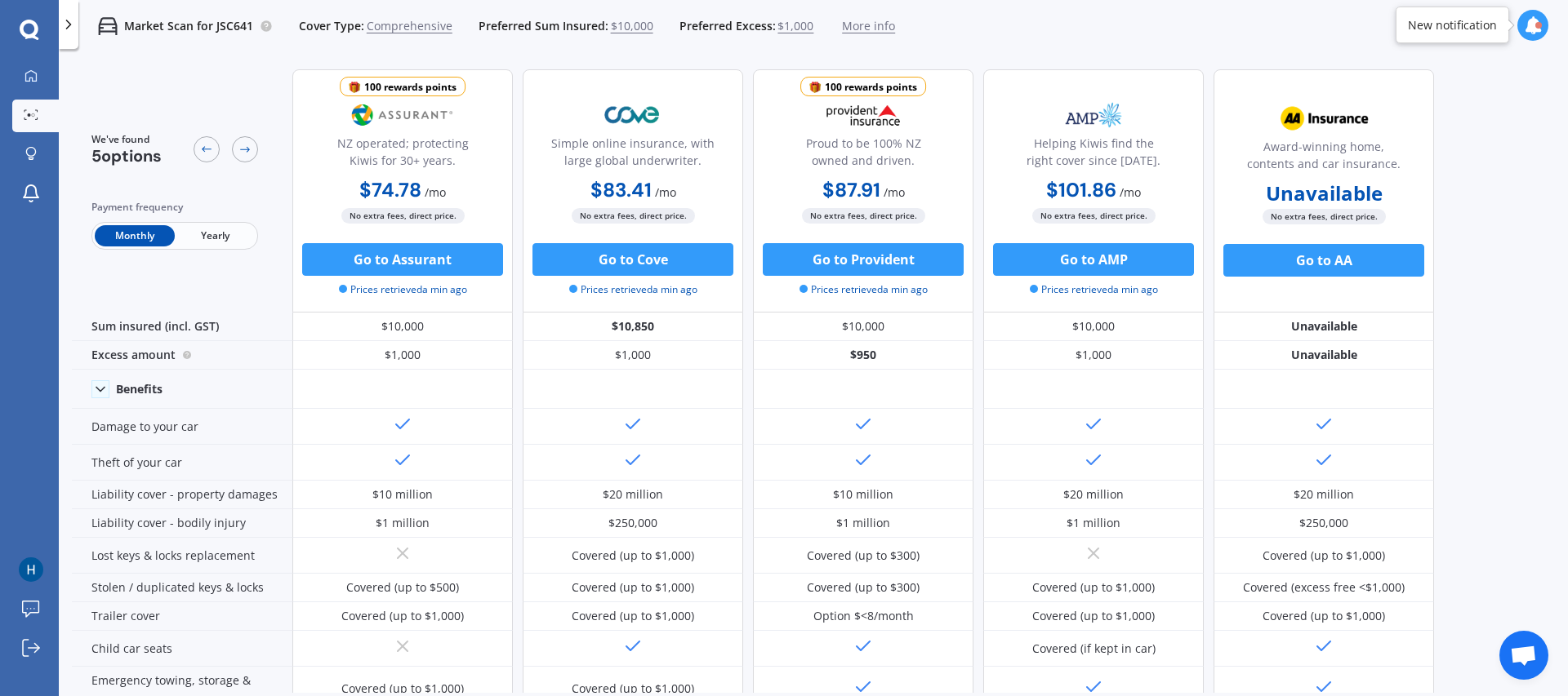
click at [408, 27] on span "Comprehensive" at bounding box center [409, 27] width 85 height 17
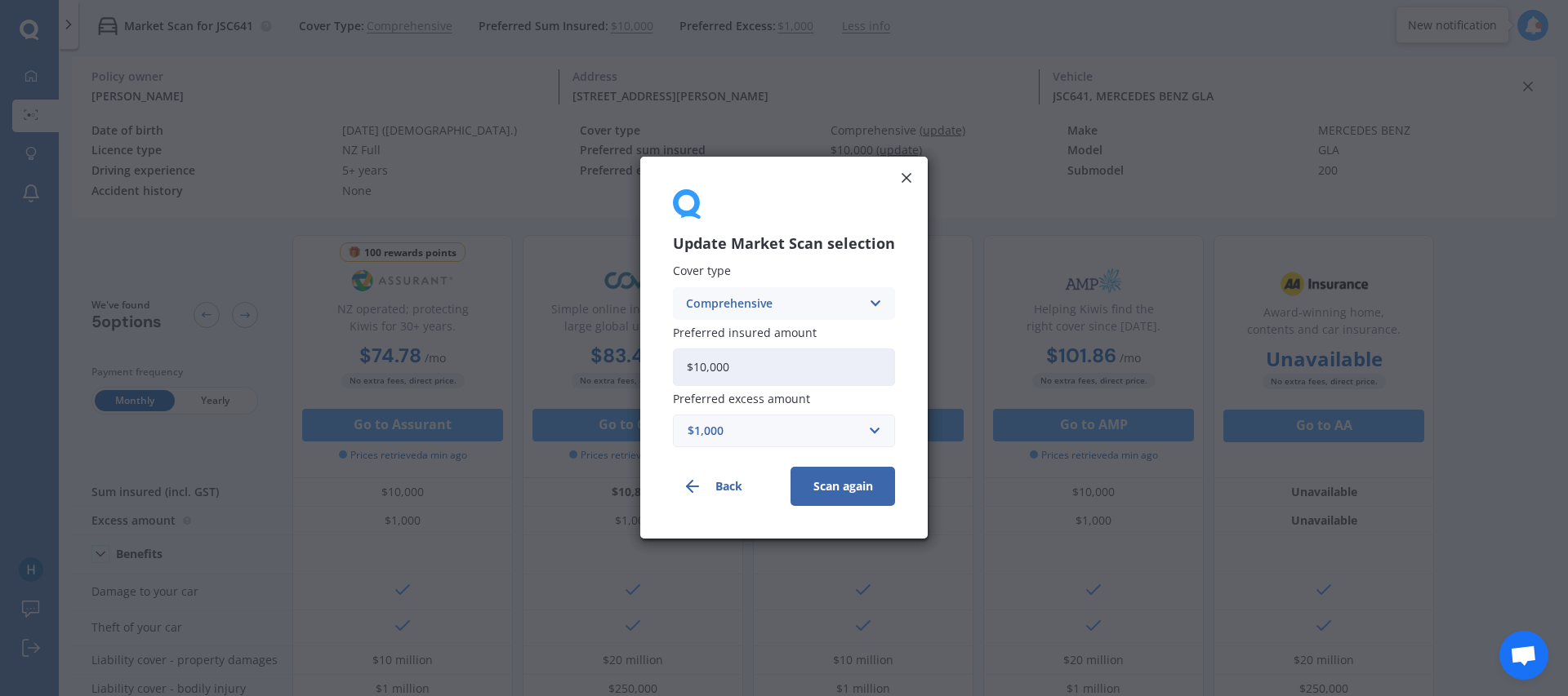
click at [872, 301] on icon at bounding box center [875, 304] width 14 height 18
click at [772, 391] on div "Third Party" at bounding box center [784, 393] width 221 height 29
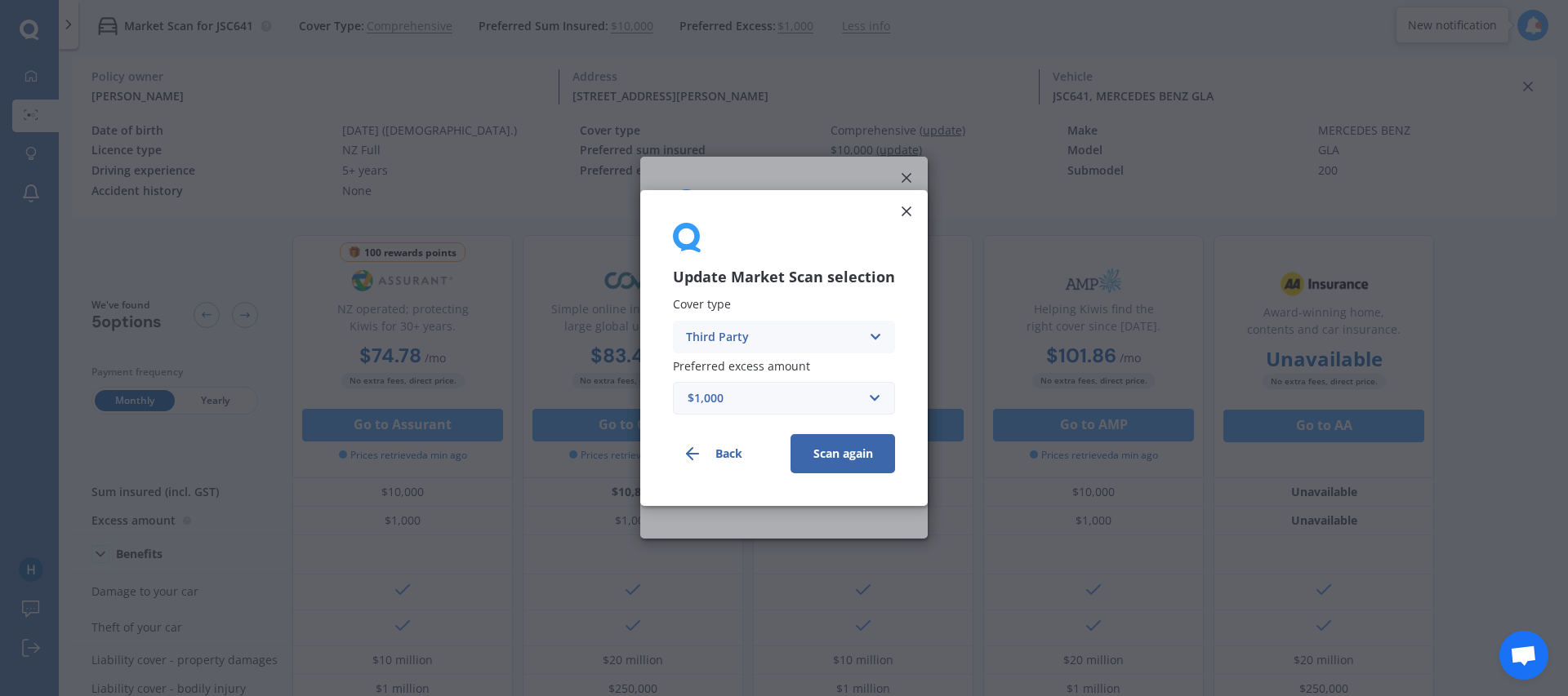
click at [838, 453] on button "Scan again" at bounding box center [843, 453] width 105 height 39
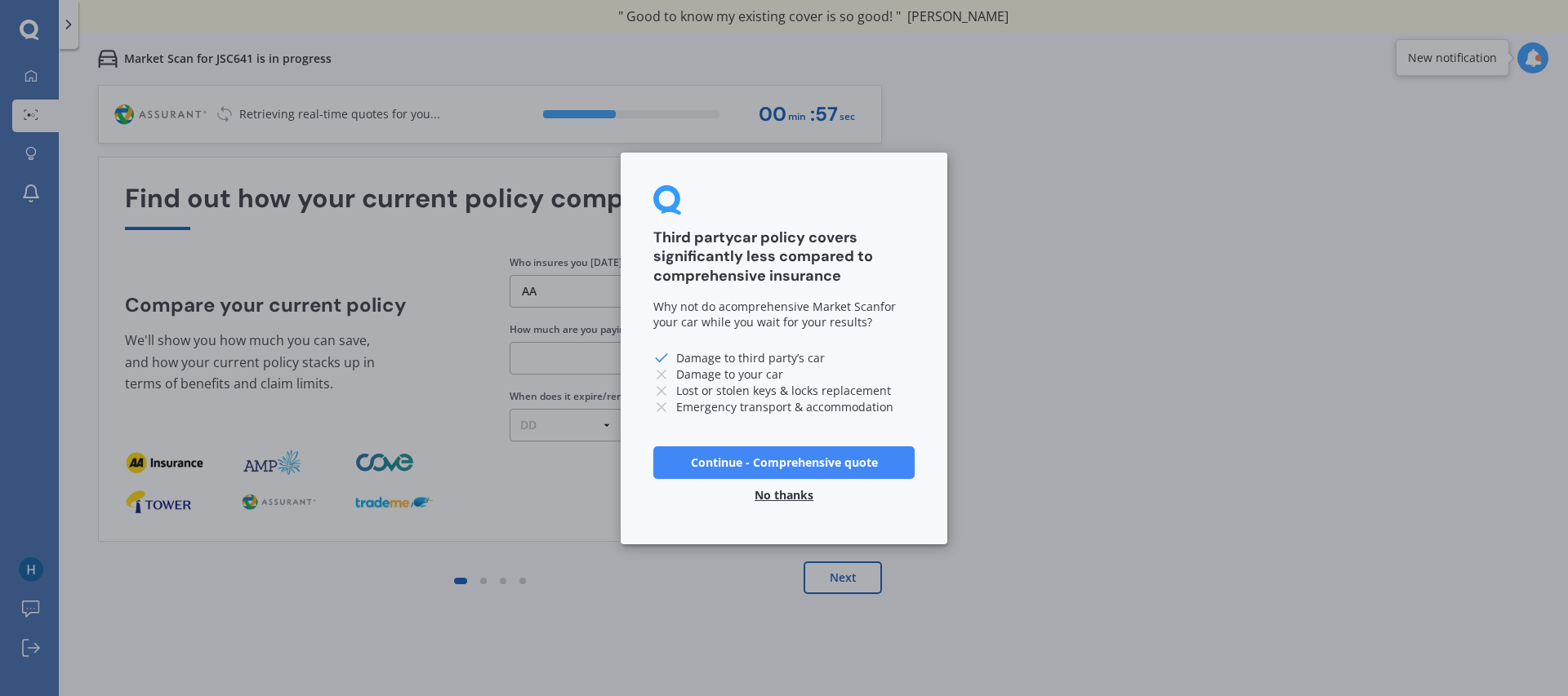
click at [798, 493] on button "No thanks" at bounding box center [784, 494] width 78 height 32
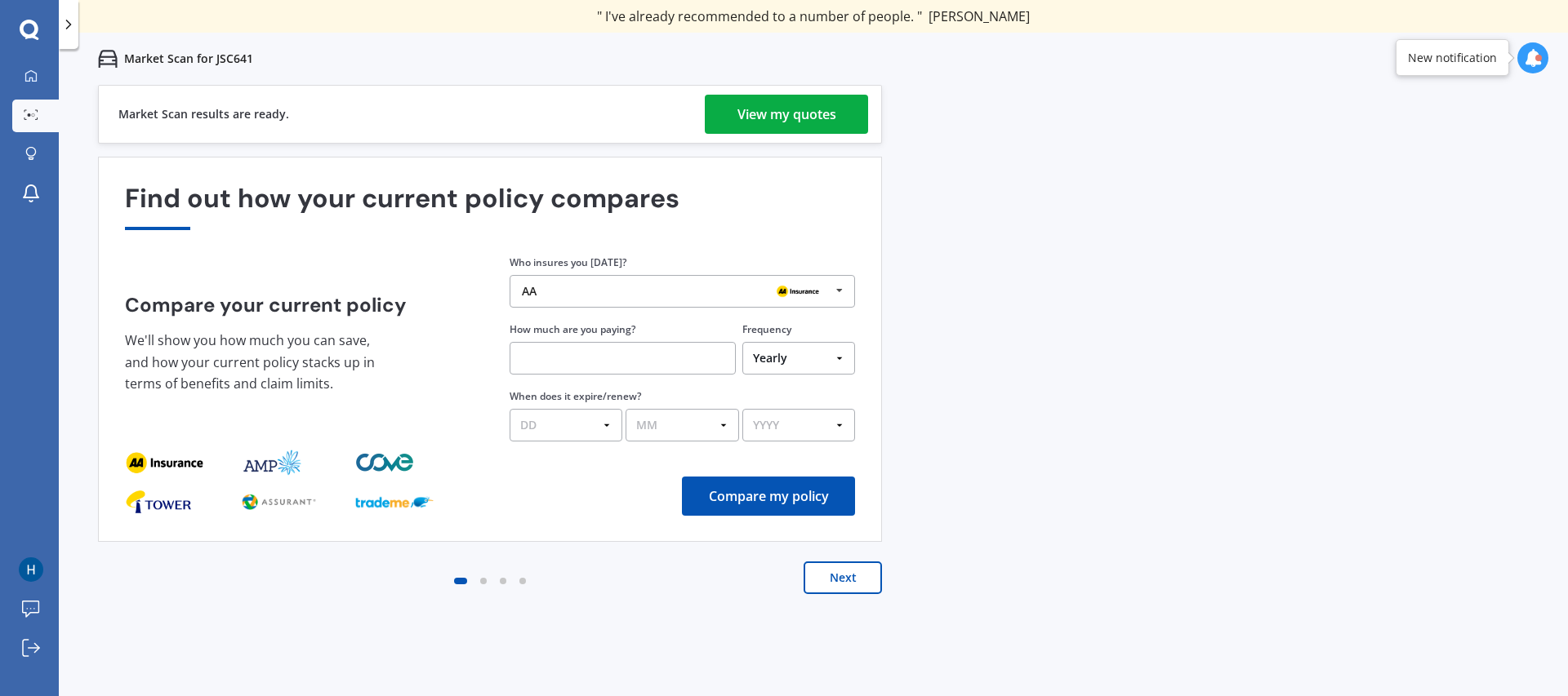
click at [795, 120] on div "View my quotes" at bounding box center [786, 114] width 99 height 39
